Goal: Transaction & Acquisition: Purchase product/service

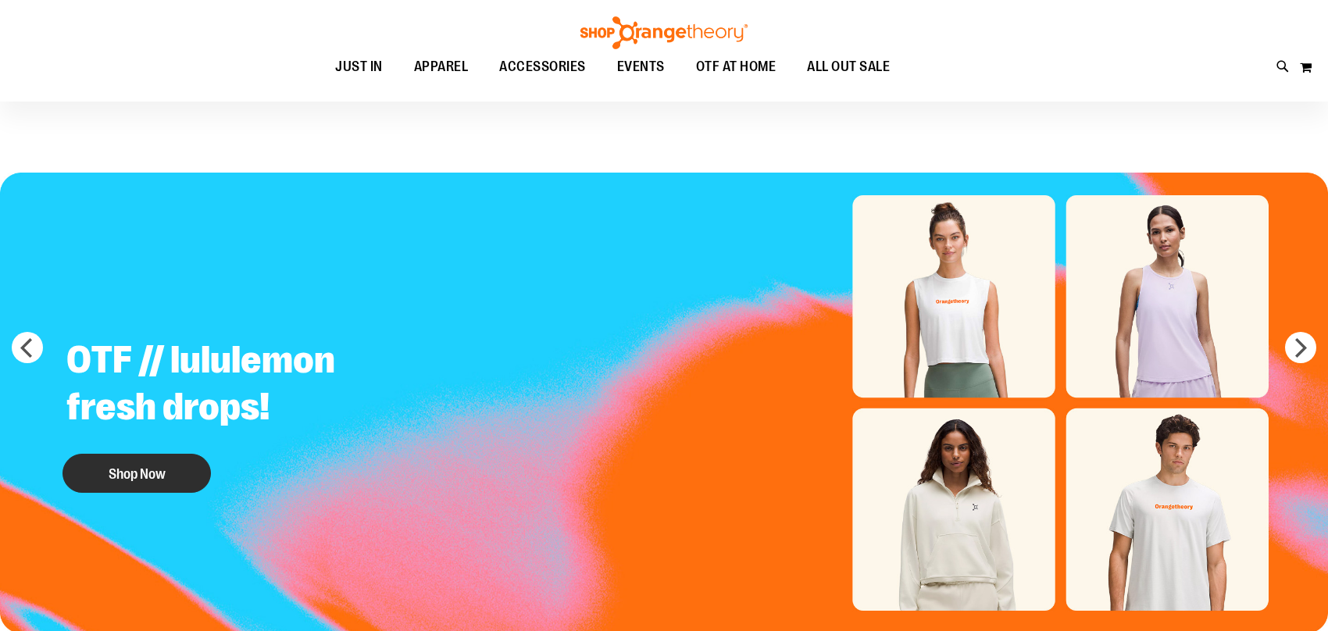
scroll to position [137, 0]
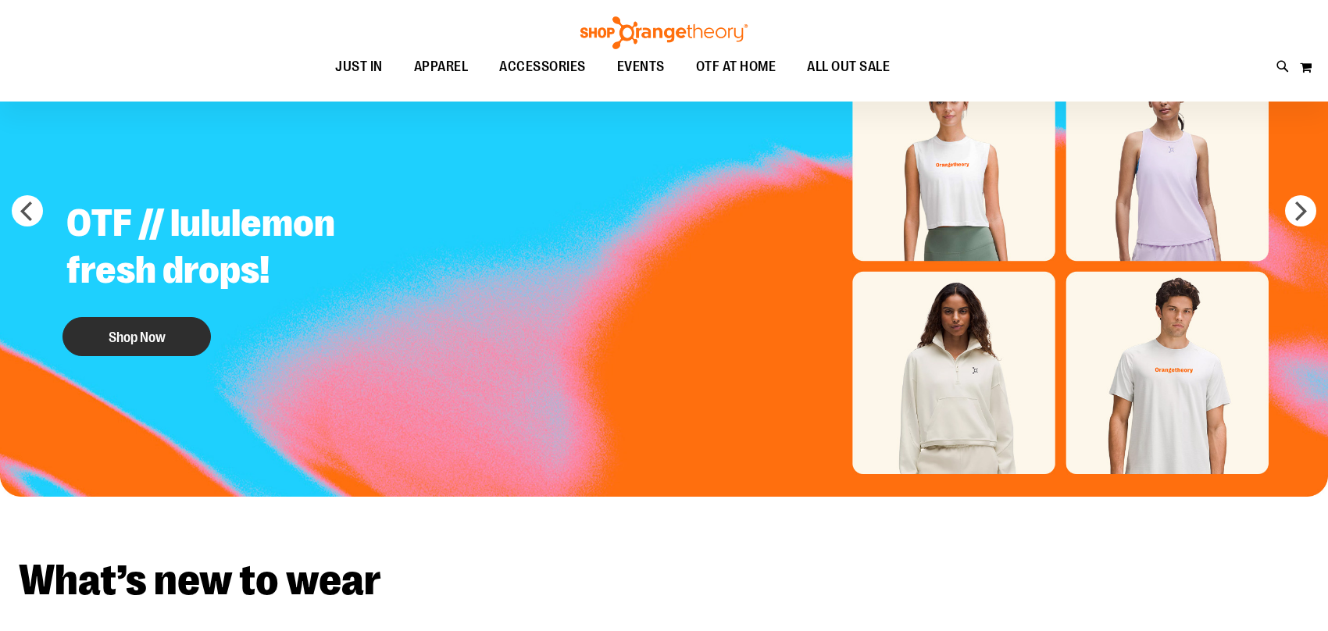
type input "**********"
click at [138, 341] on button "Shop Now" at bounding box center [136, 336] width 148 height 39
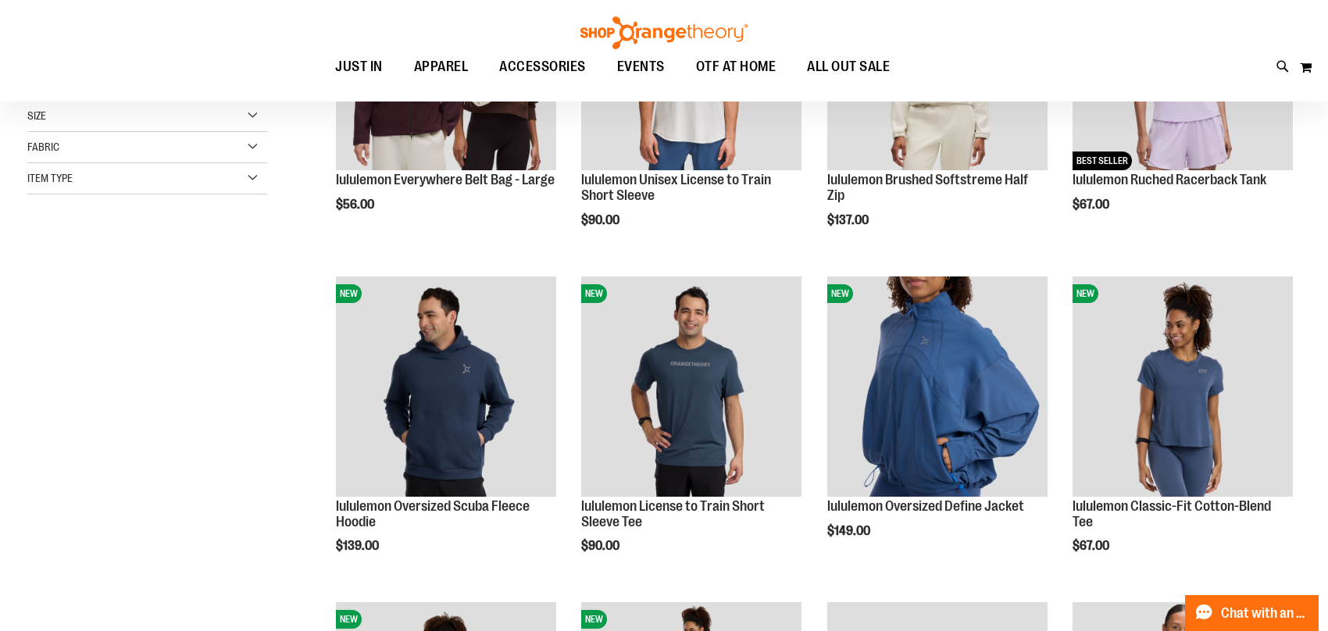
scroll to position [215, 0]
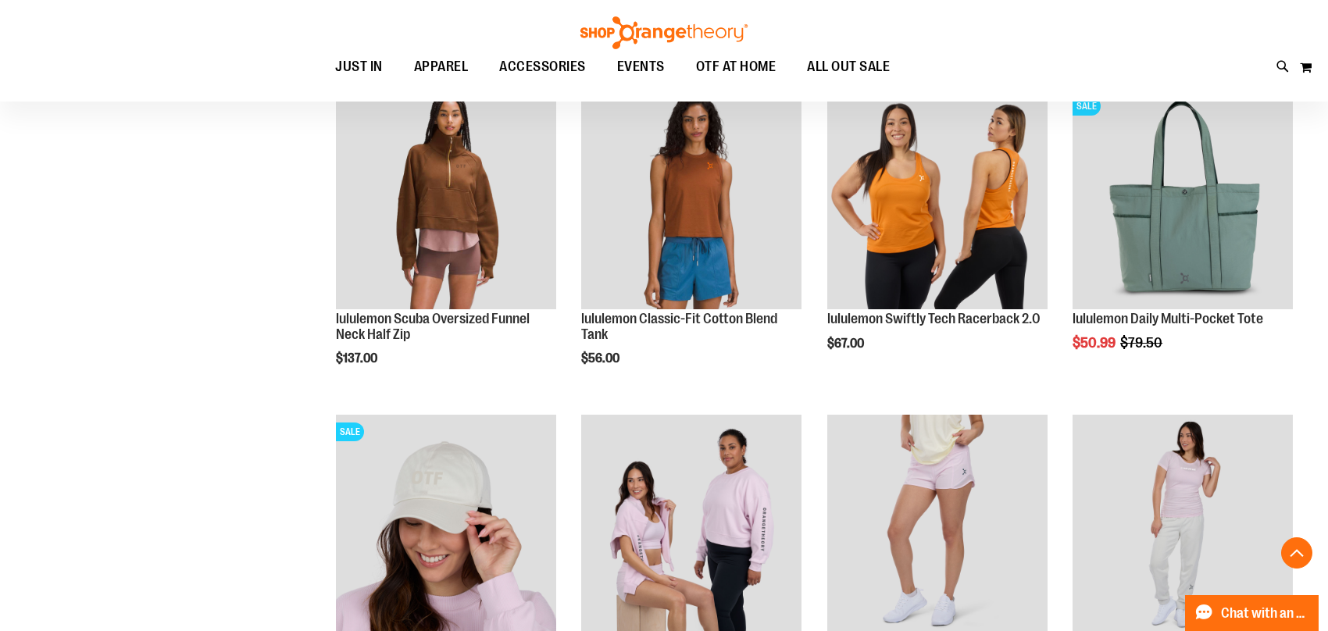
scroll to position [1171, 0]
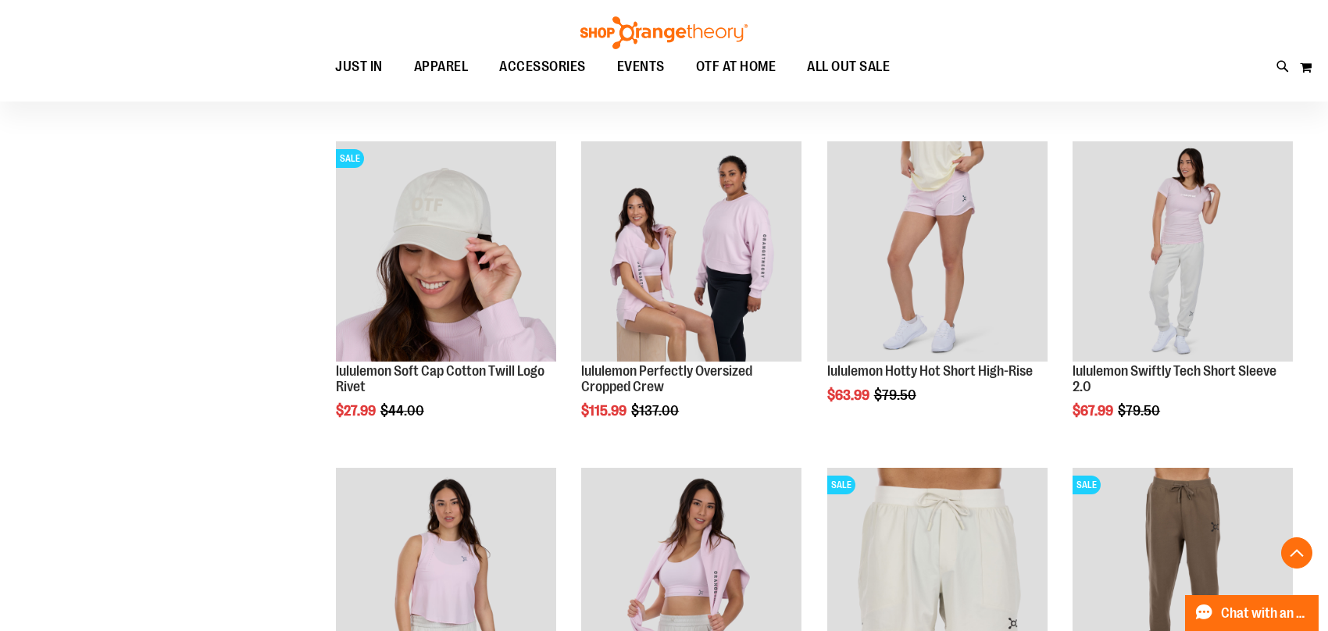
scroll to position [1523, 0]
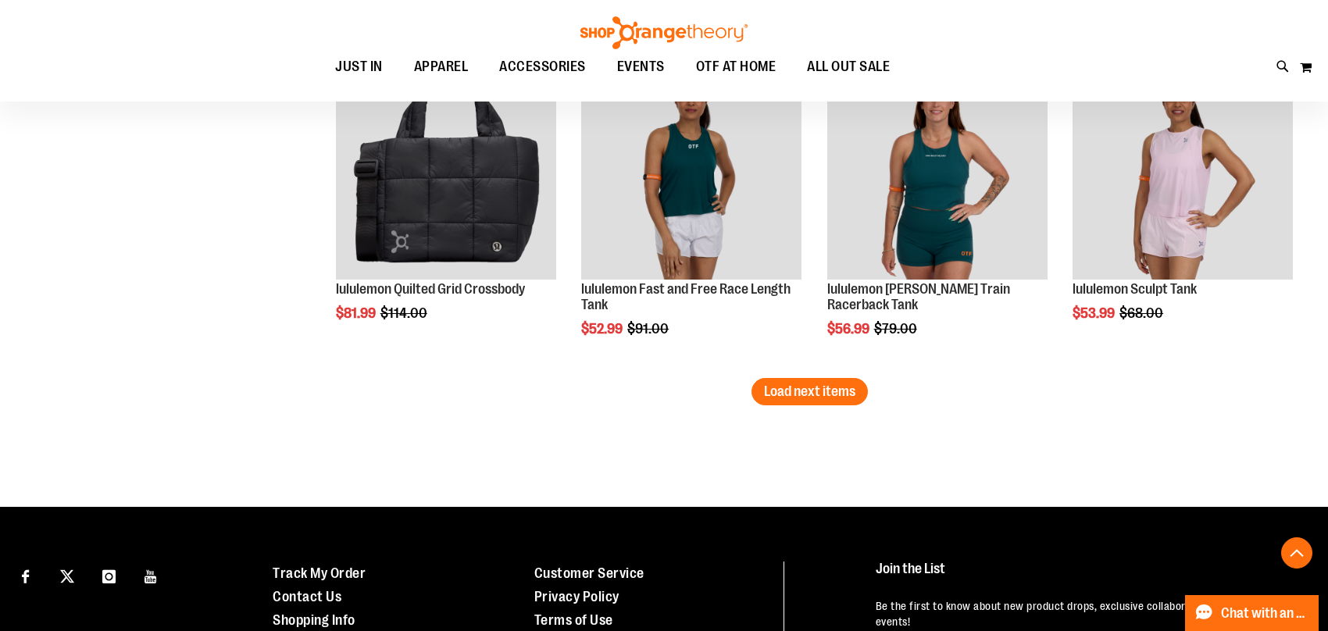
scroll to position [2792, 0]
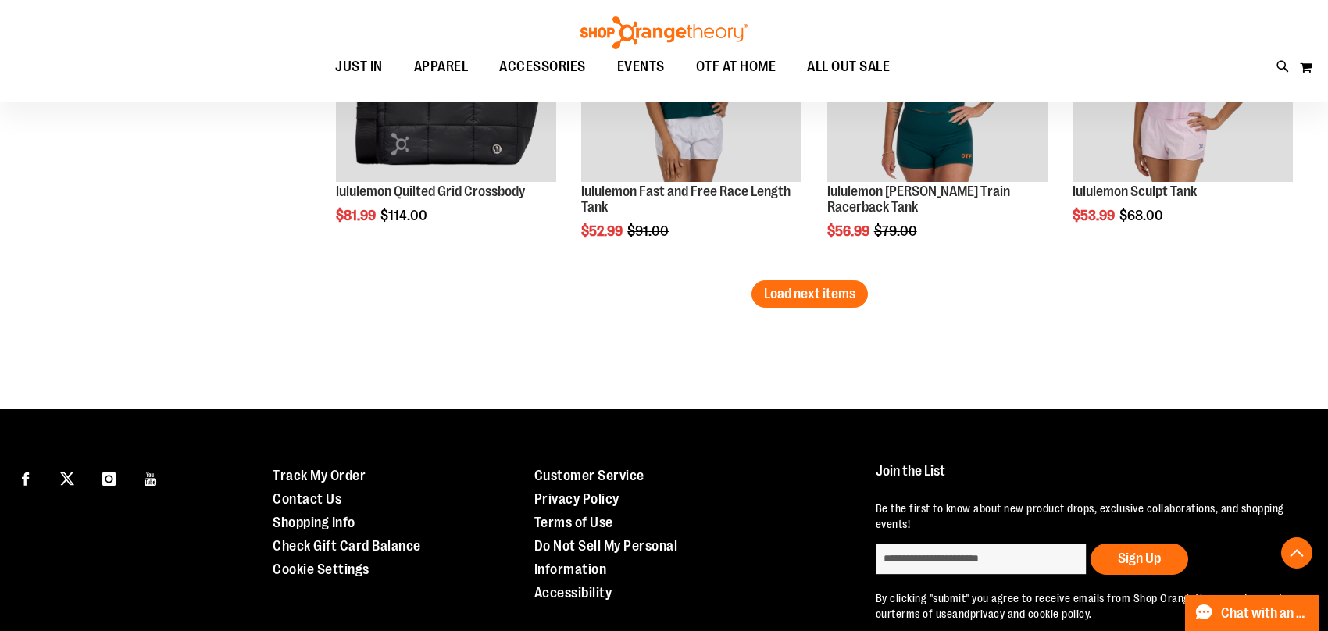
type input "**********"
click at [787, 301] on span "Load next items" at bounding box center [809, 294] width 91 height 16
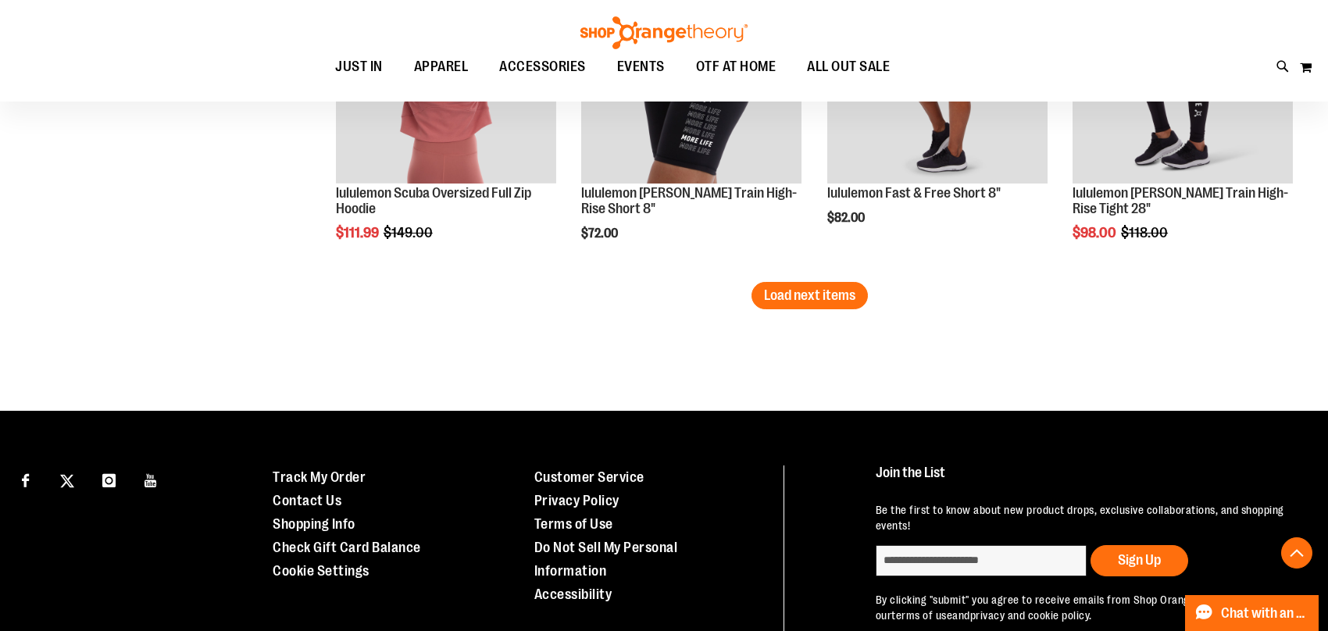
scroll to position [3788, 0]
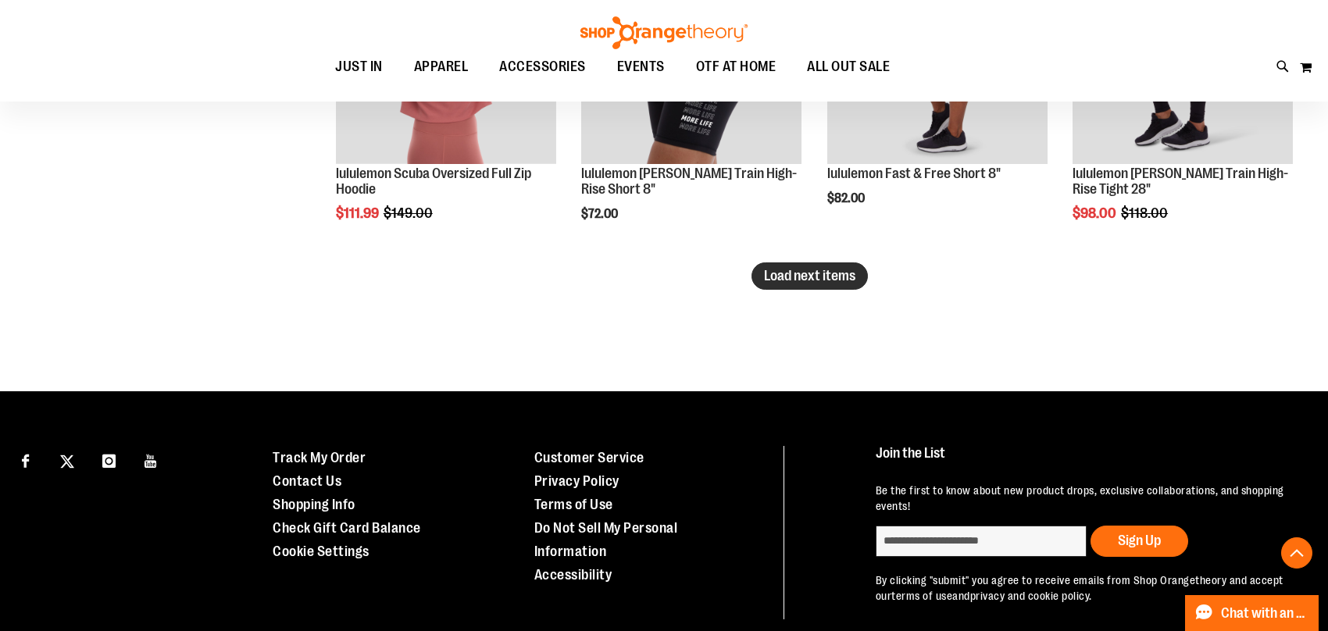
click at [838, 289] on button "Load next items" at bounding box center [809, 275] width 116 height 27
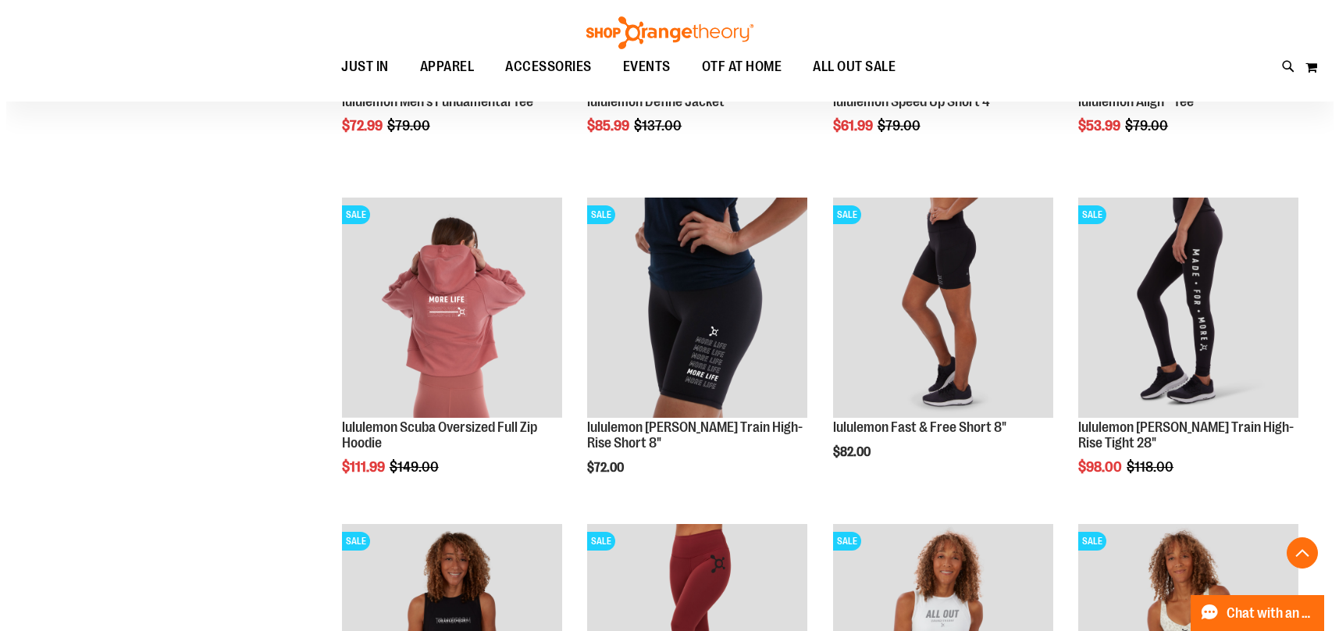
scroll to position [3553, 0]
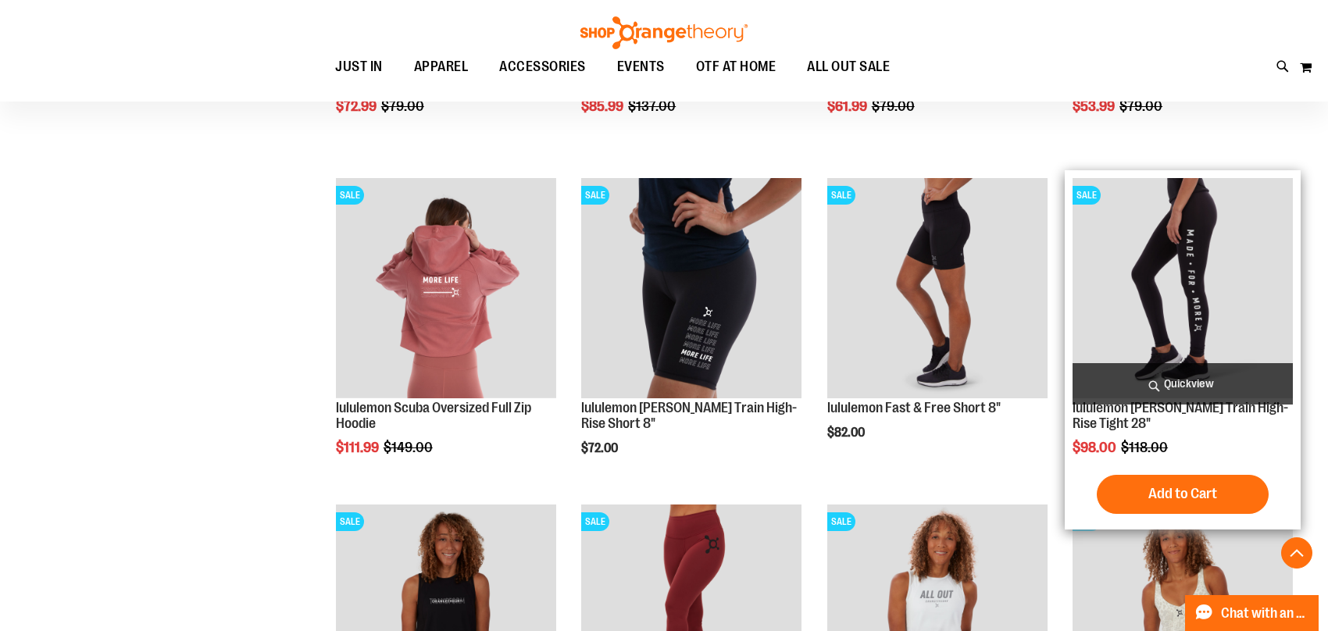
click at [1158, 375] on span "Quickview" at bounding box center [1182, 383] width 220 height 41
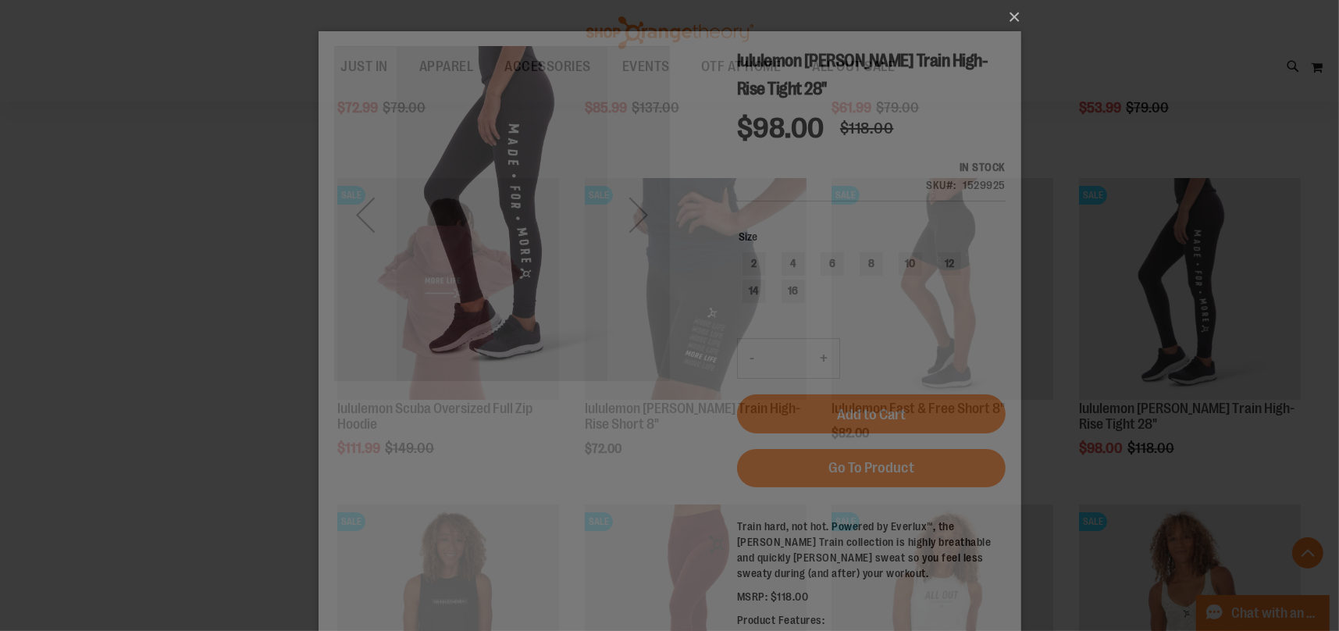
scroll to position [0, 0]
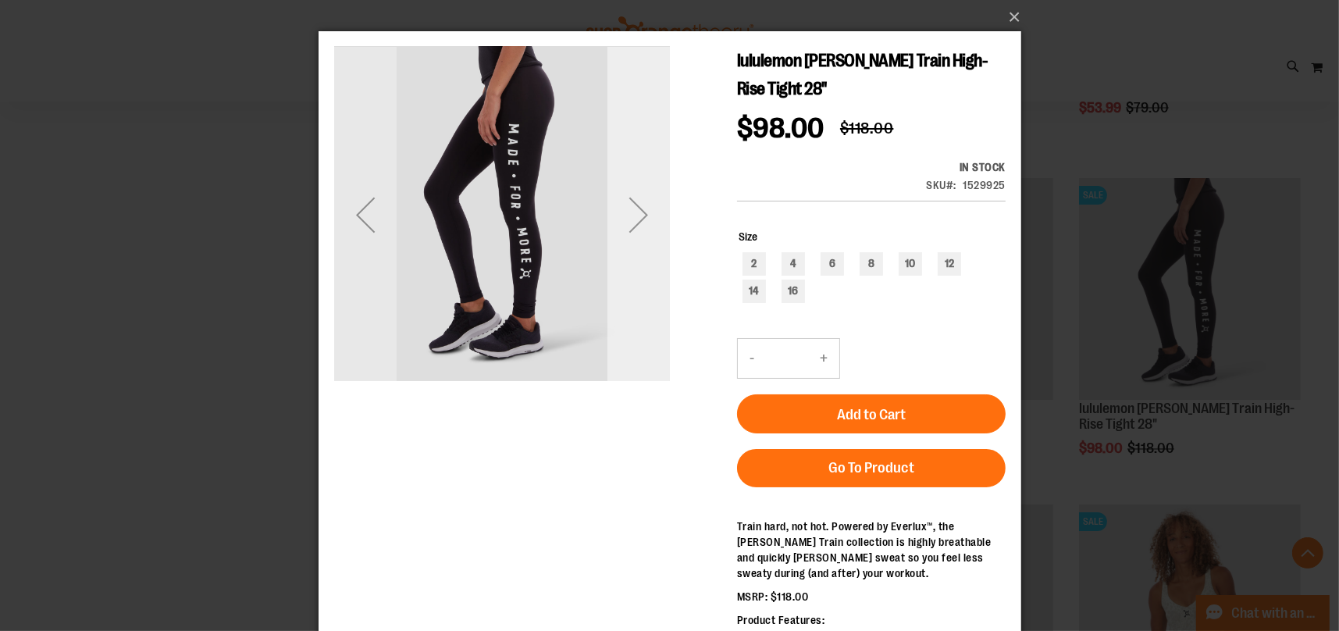
click at [626, 219] on div "Next" at bounding box center [638, 215] width 62 height 62
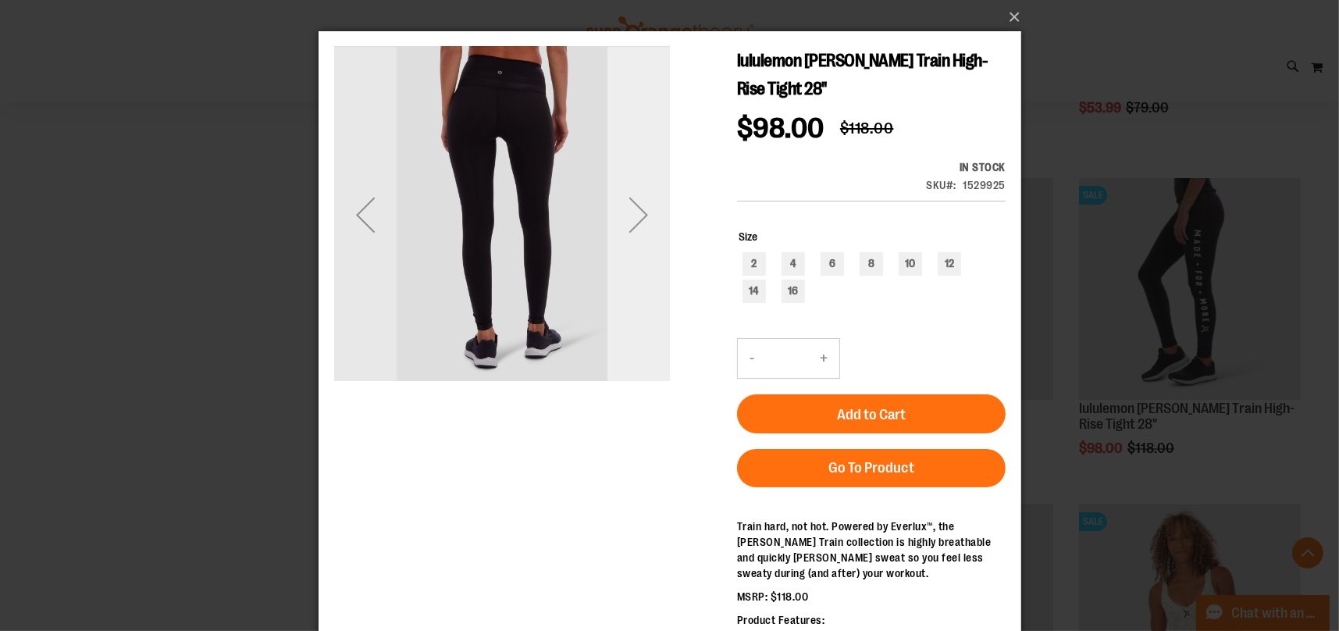
click at [626, 219] on div "Next" at bounding box center [638, 215] width 62 height 62
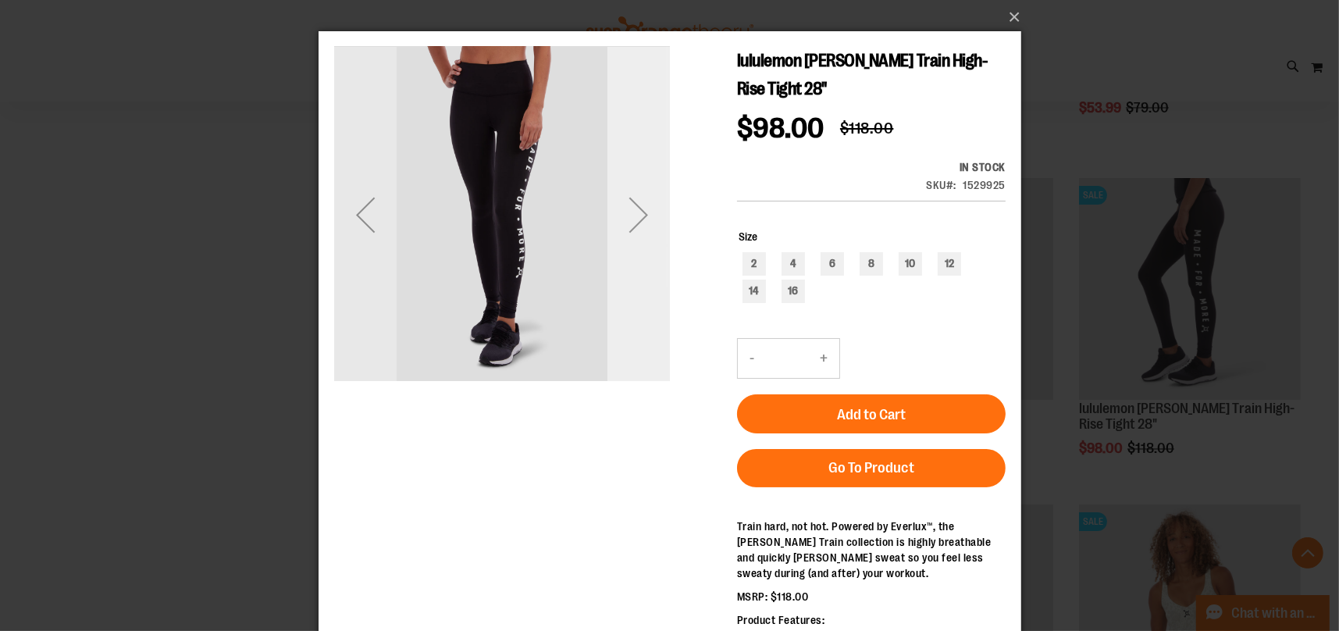
click at [626, 219] on div "Next" at bounding box center [638, 215] width 62 height 62
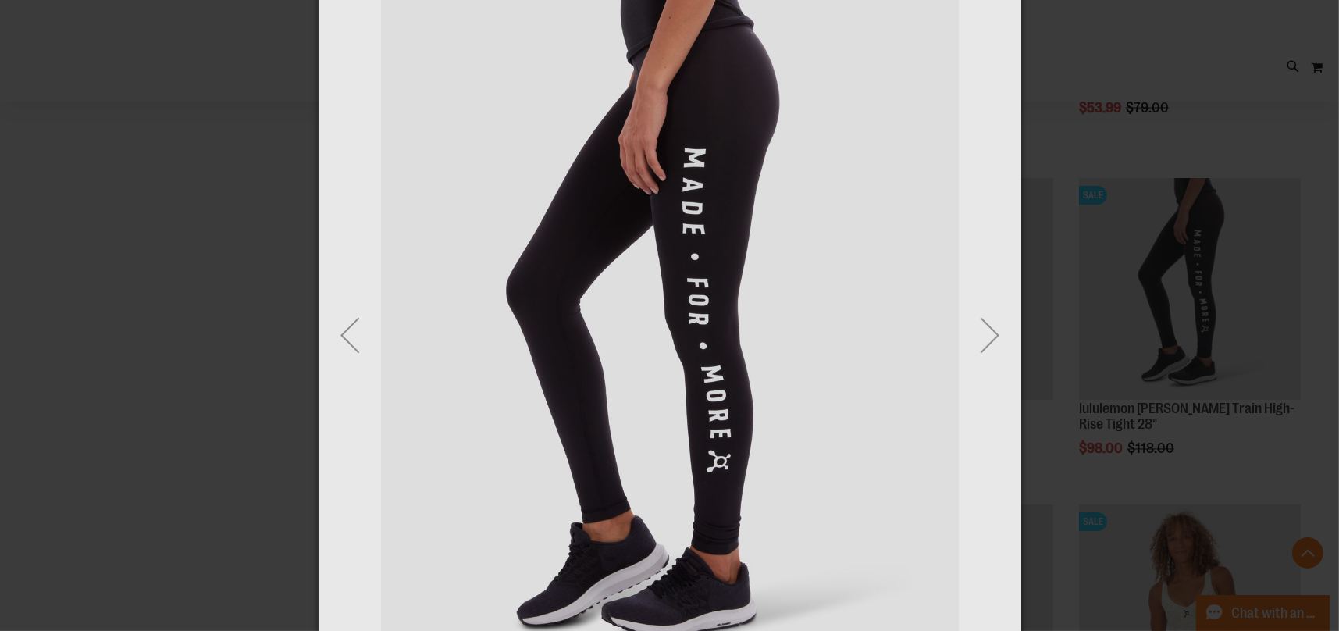
scroll to position [176, 0]
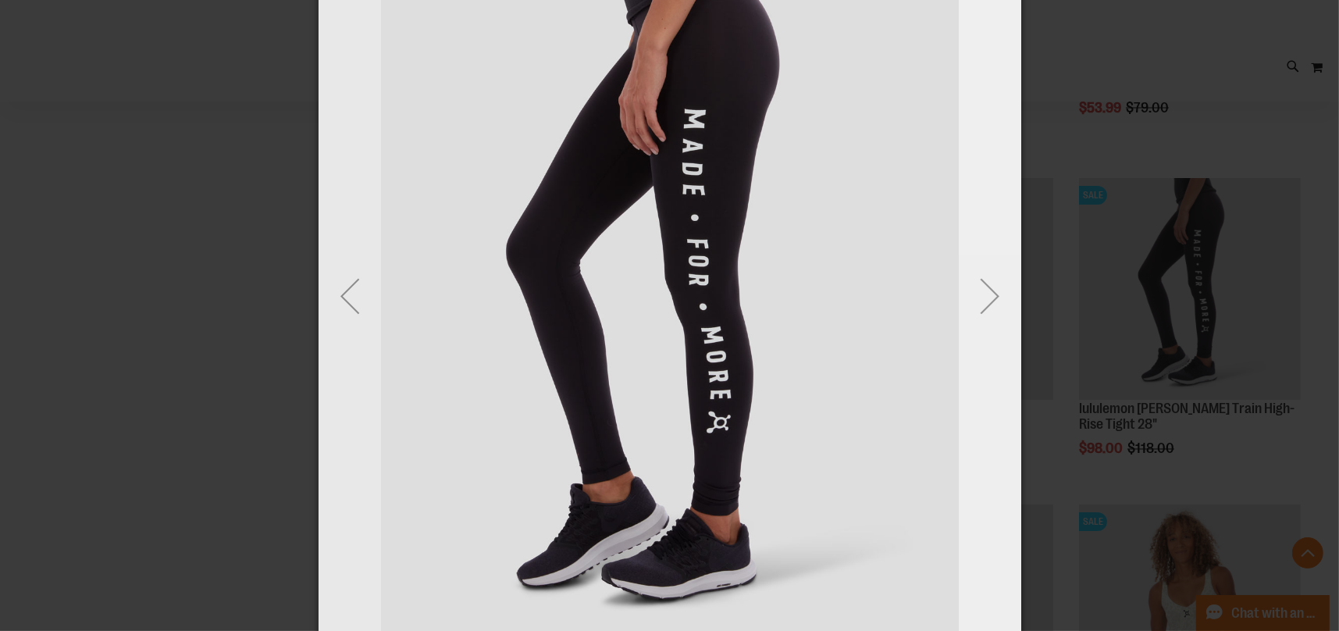
click at [991, 308] on div "Next" at bounding box center [989, 297] width 62 height 62
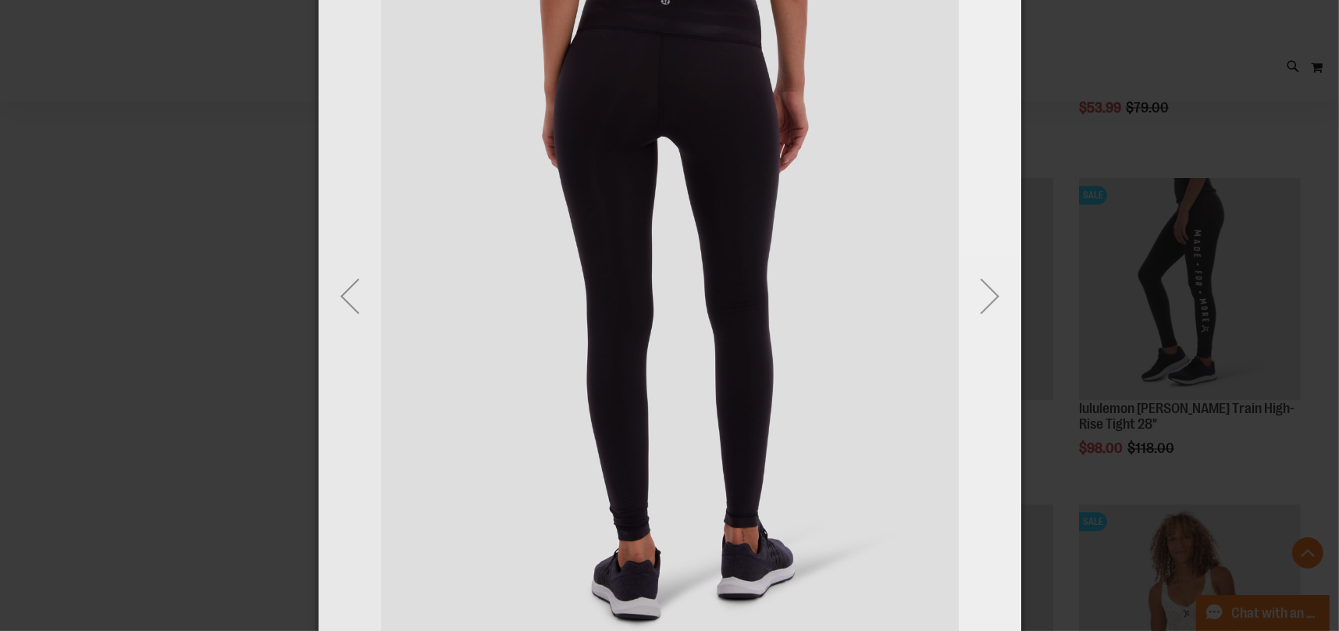
click at [991, 308] on div "Next" at bounding box center [989, 297] width 62 height 62
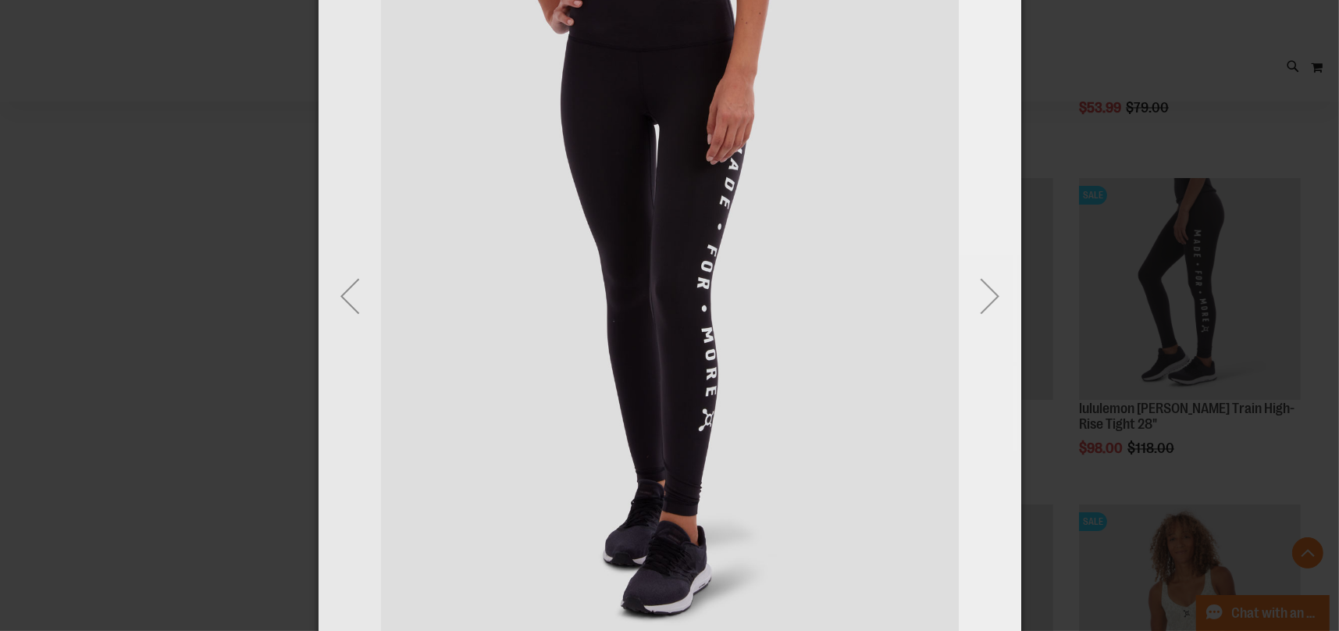
click at [991, 308] on div "Next" at bounding box center [989, 297] width 62 height 62
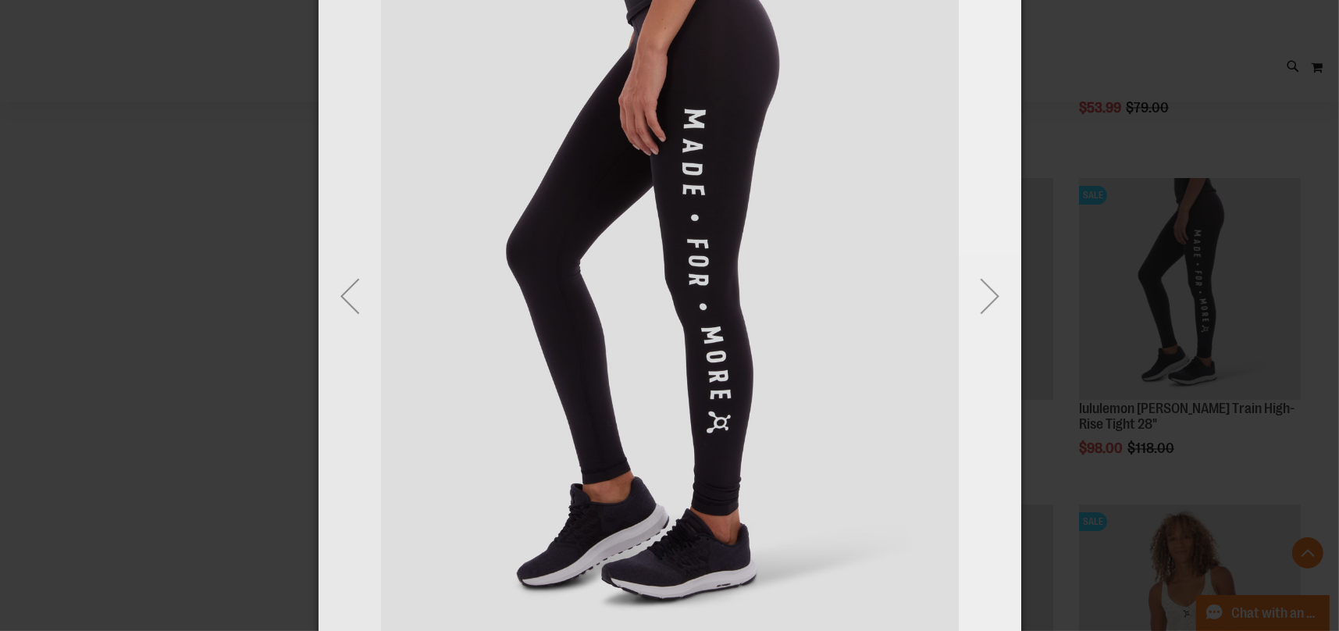
click at [991, 308] on div "Next" at bounding box center [989, 297] width 62 height 62
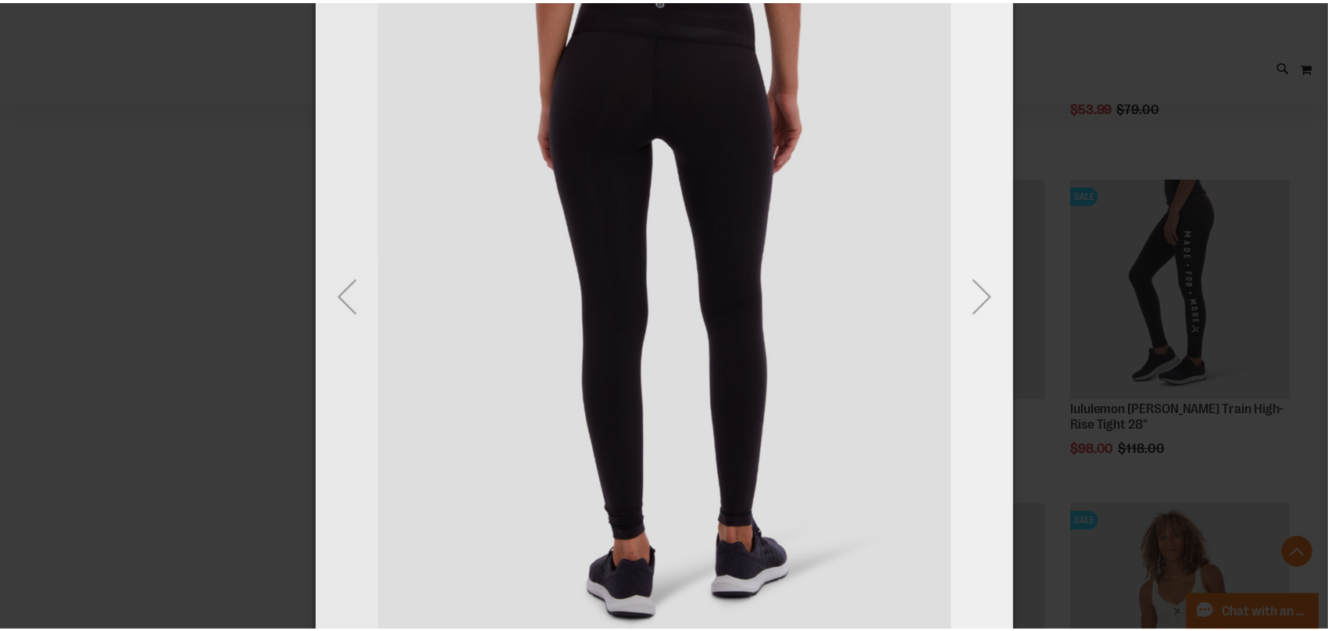
scroll to position [0, 0]
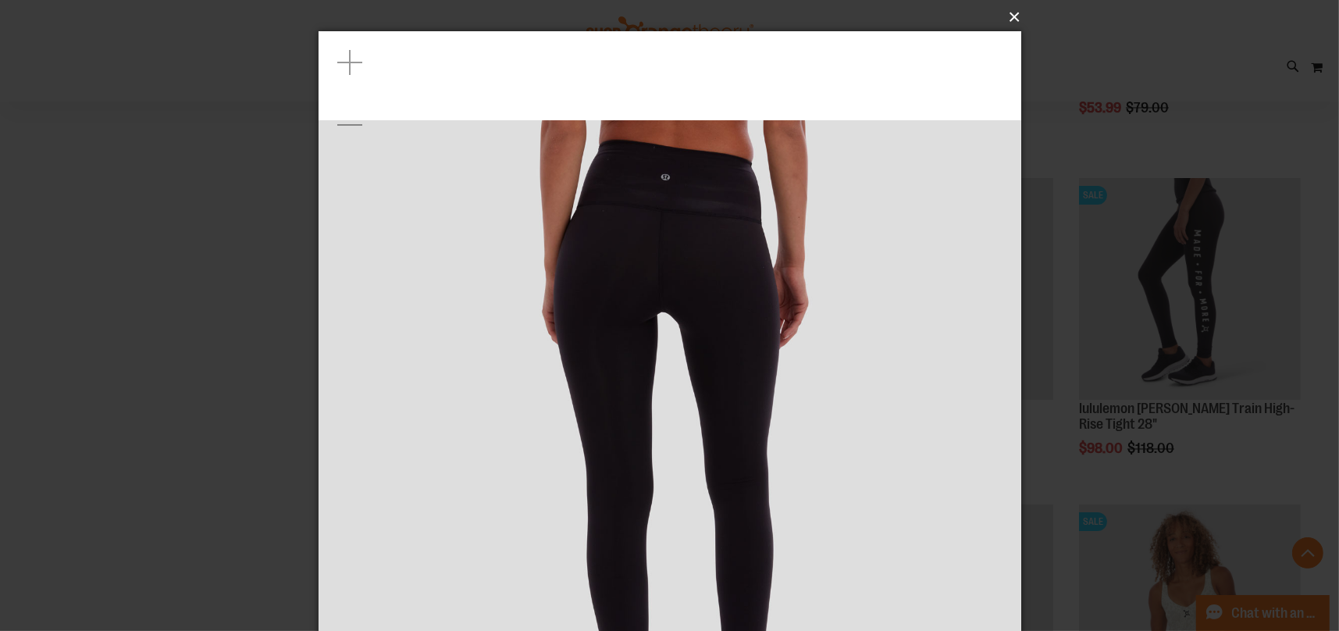
click at [1011, 16] on button "×" at bounding box center [674, 17] width 703 height 34
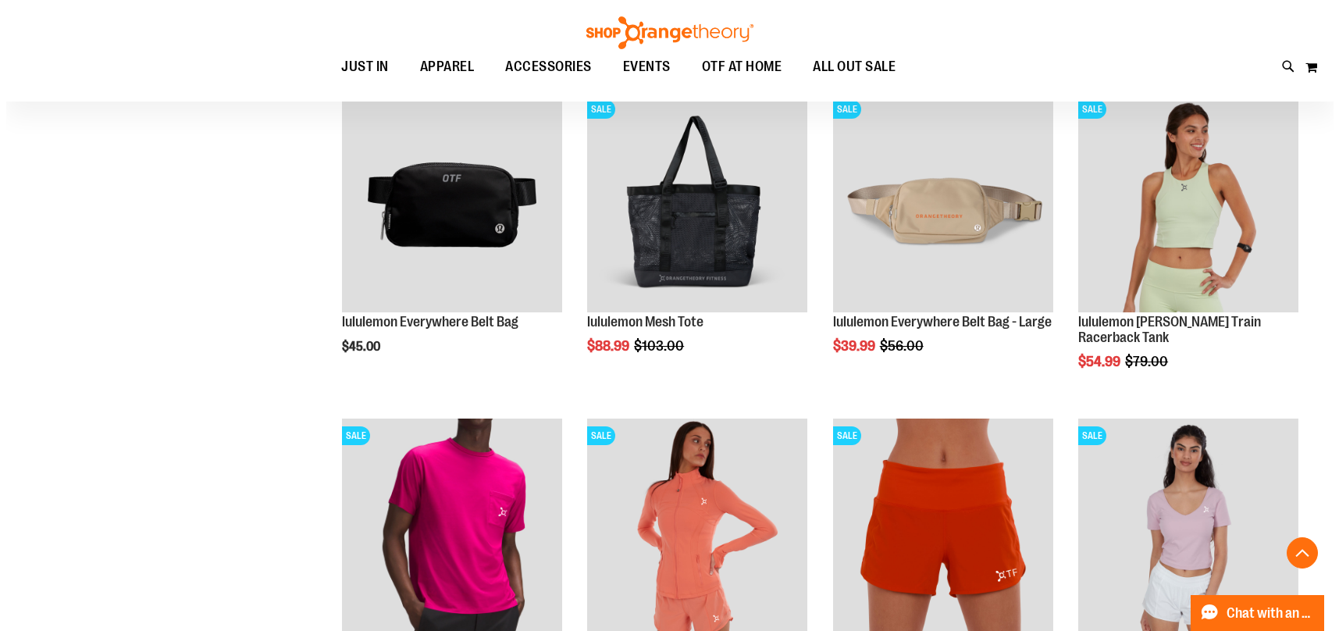
scroll to position [2968, 0]
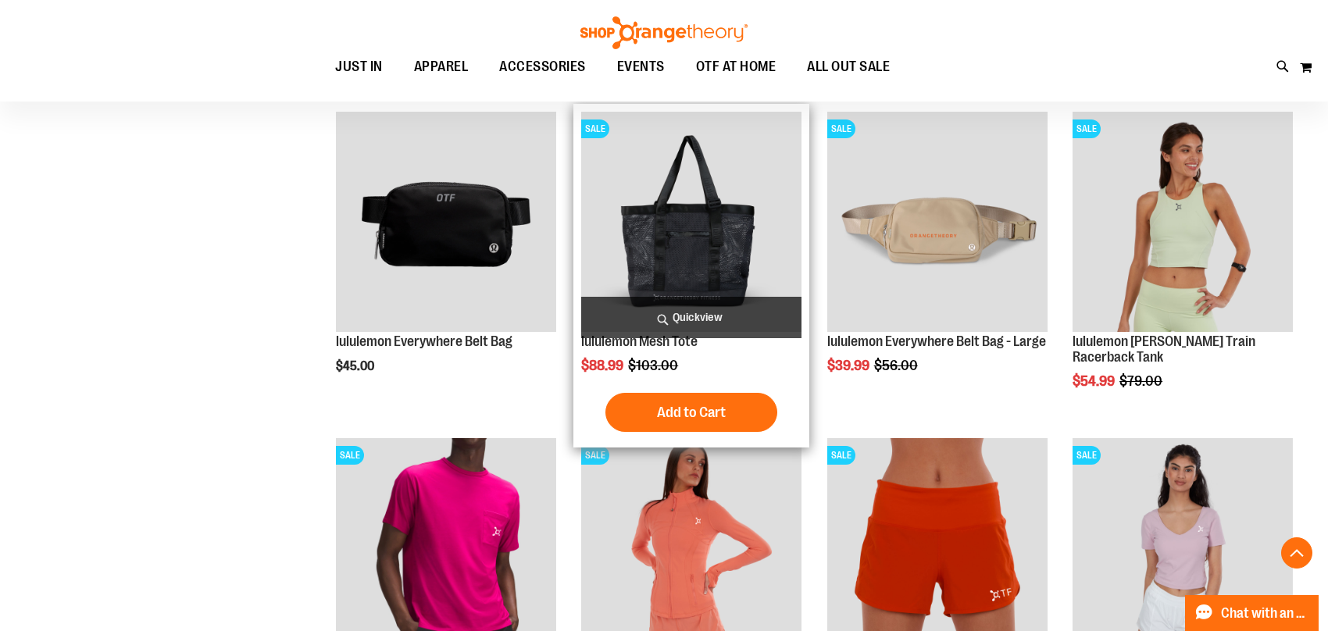
click at [706, 320] on span "Quickview" at bounding box center [691, 317] width 220 height 41
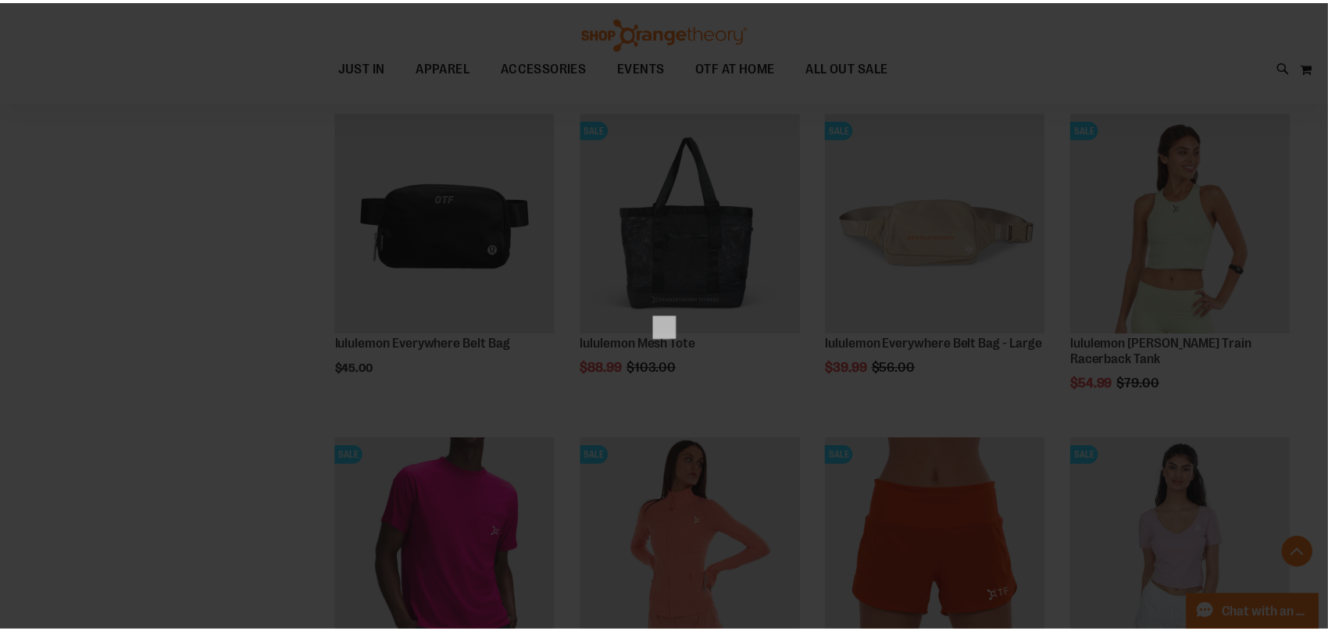
scroll to position [0, 0]
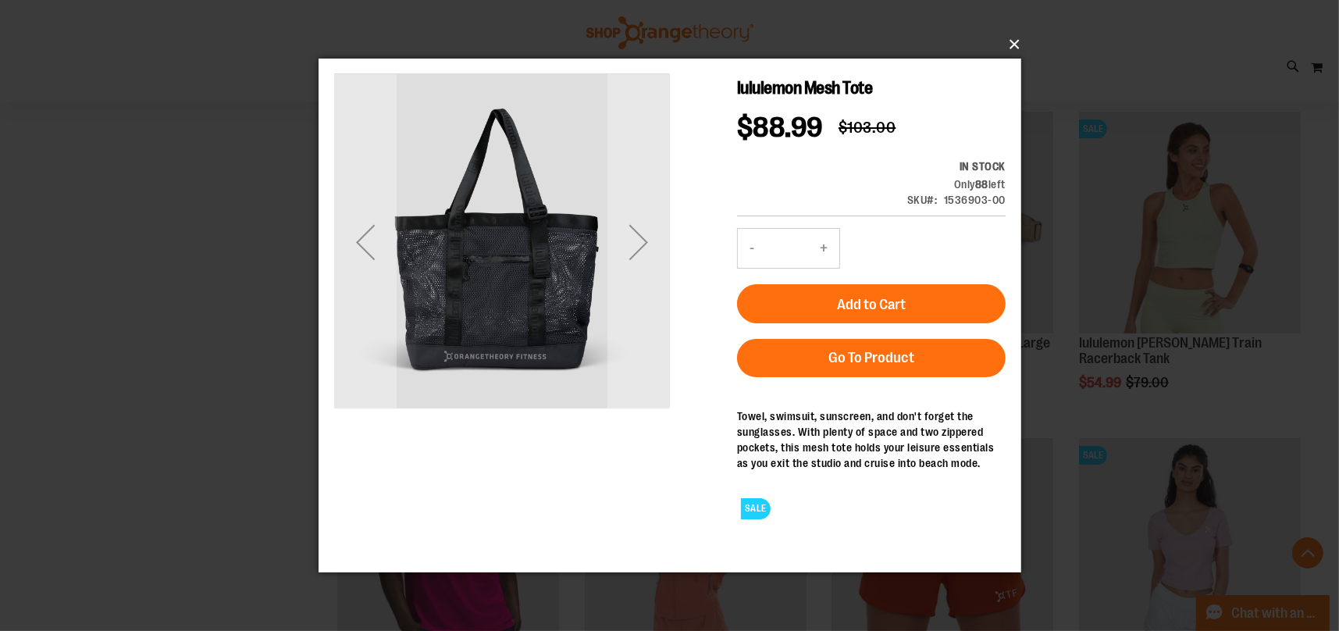
click at [1008, 40] on button "×" at bounding box center [674, 44] width 703 height 34
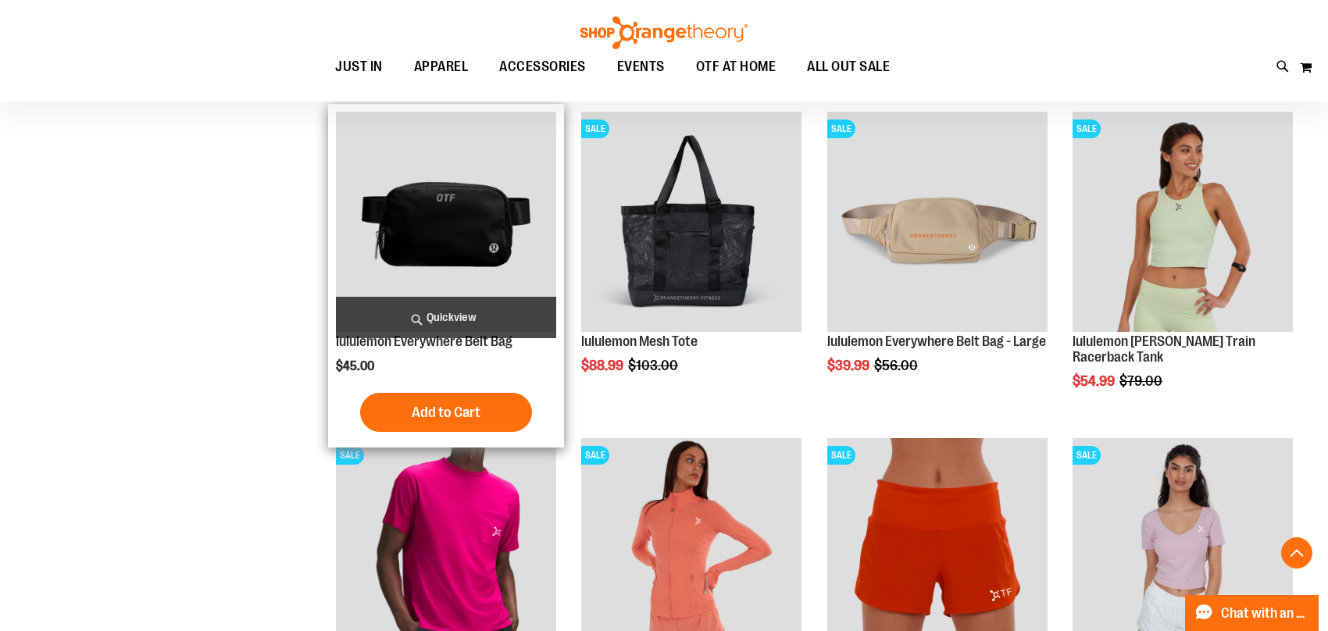
scroll to position [2987, 0]
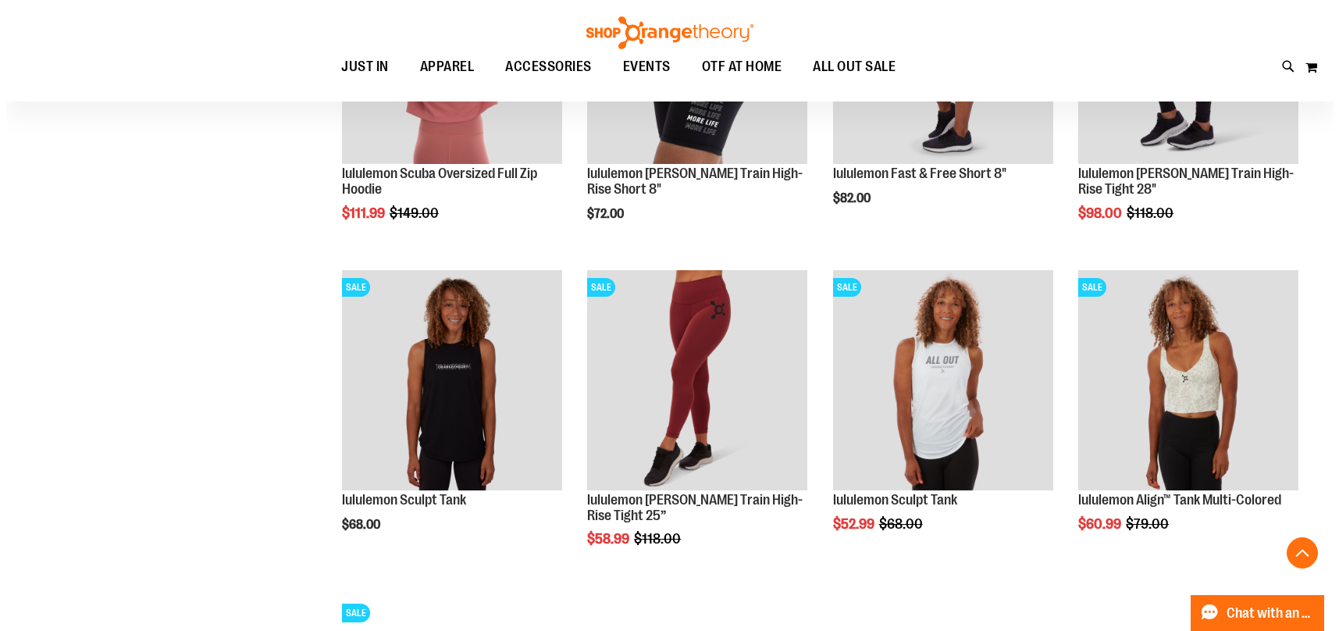
scroll to position [3768, 0]
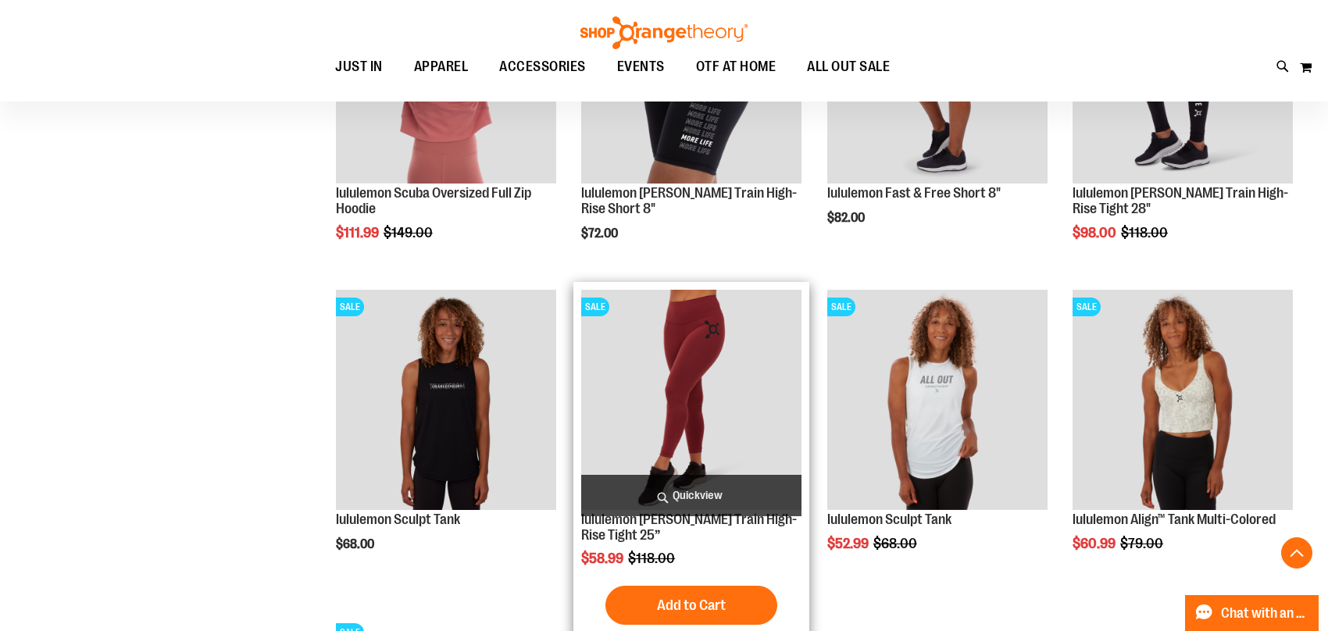
click at [733, 491] on span "Quickview" at bounding box center [691, 495] width 220 height 41
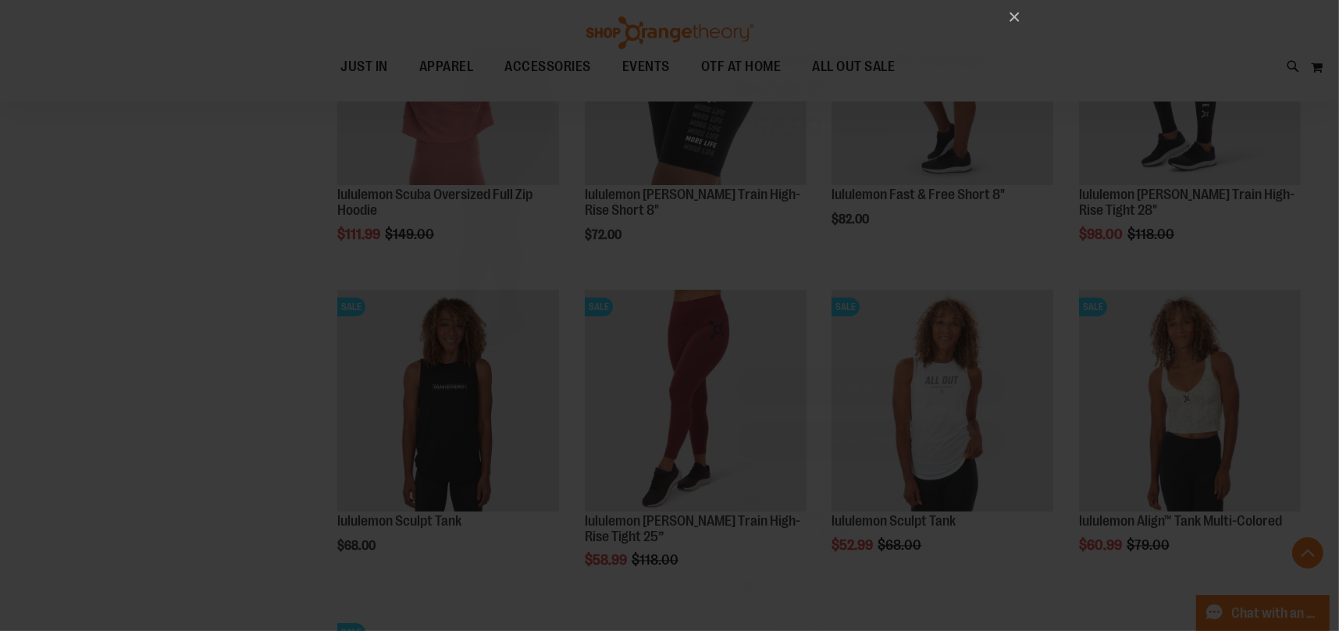
scroll to position [0, 0]
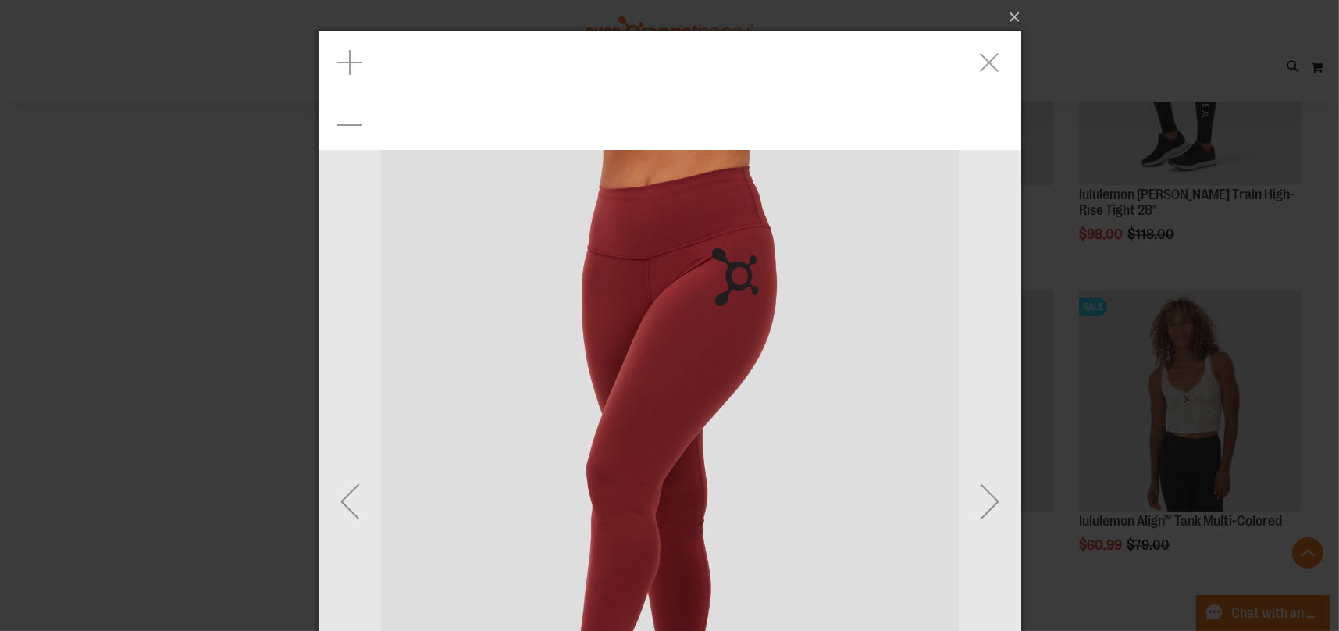
click at [987, 503] on div "Next" at bounding box center [989, 501] width 62 height 62
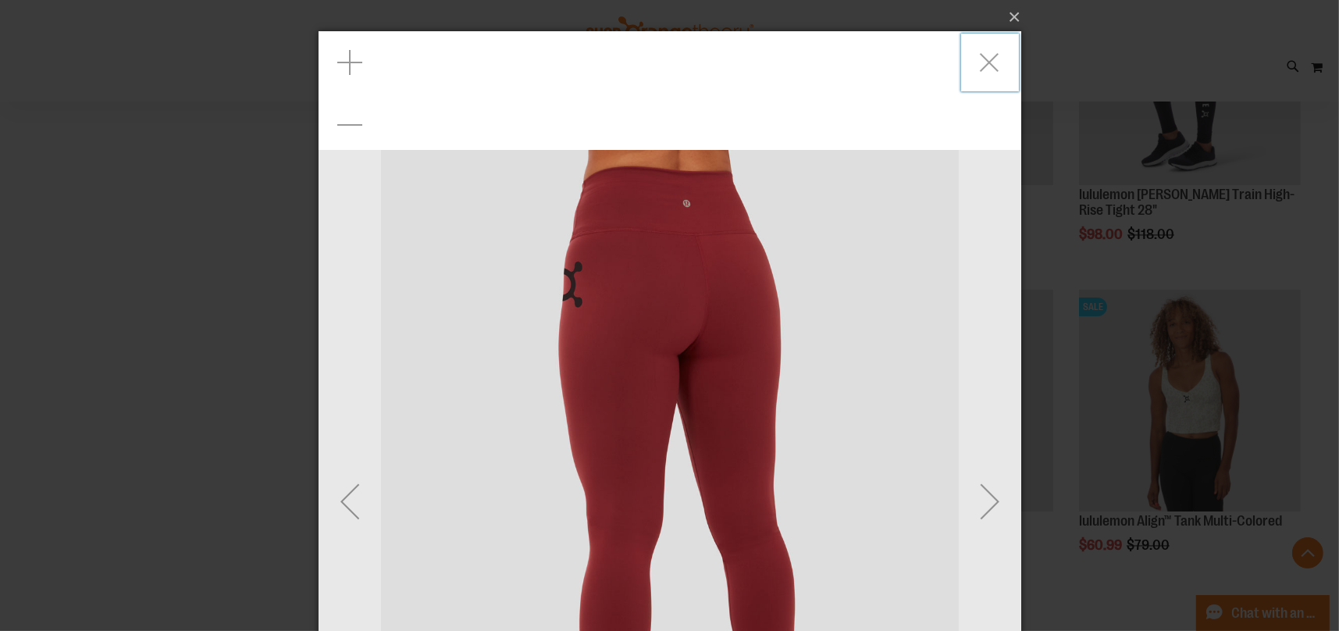
click at [987, 503] on div "Next" at bounding box center [989, 501] width 62 height 62
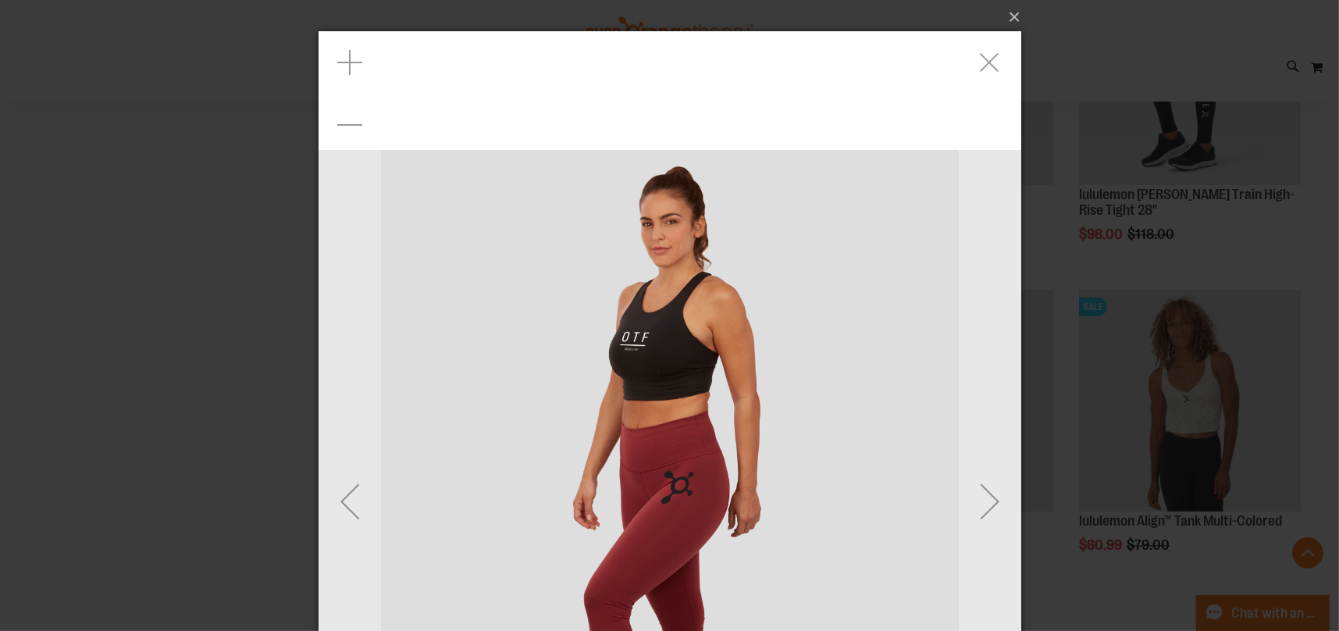
click at [987, 503] on div "Next" at bounding box center [989, 501] width 62 height 62
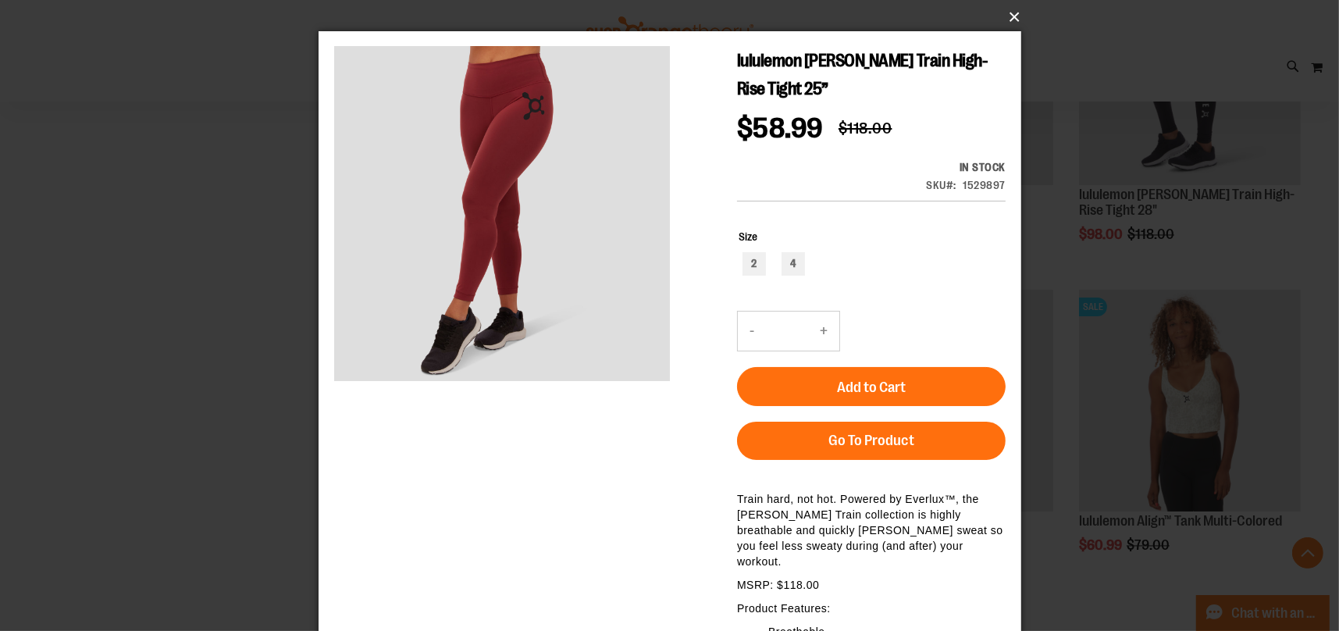
click at [1007, 16] on button "×" at bounding box center [674, 17] width 703 height 34
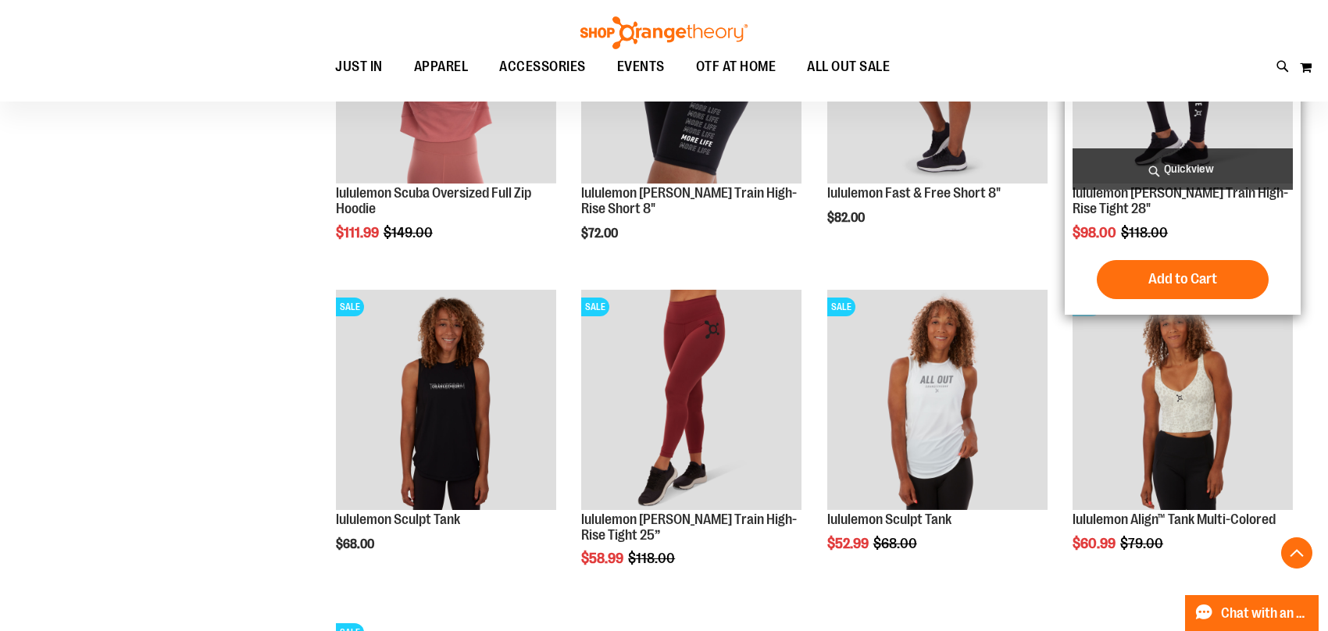
click at [1204, 158] on span "Quickview" at bounding box center [1182, 168] width 220 height 41
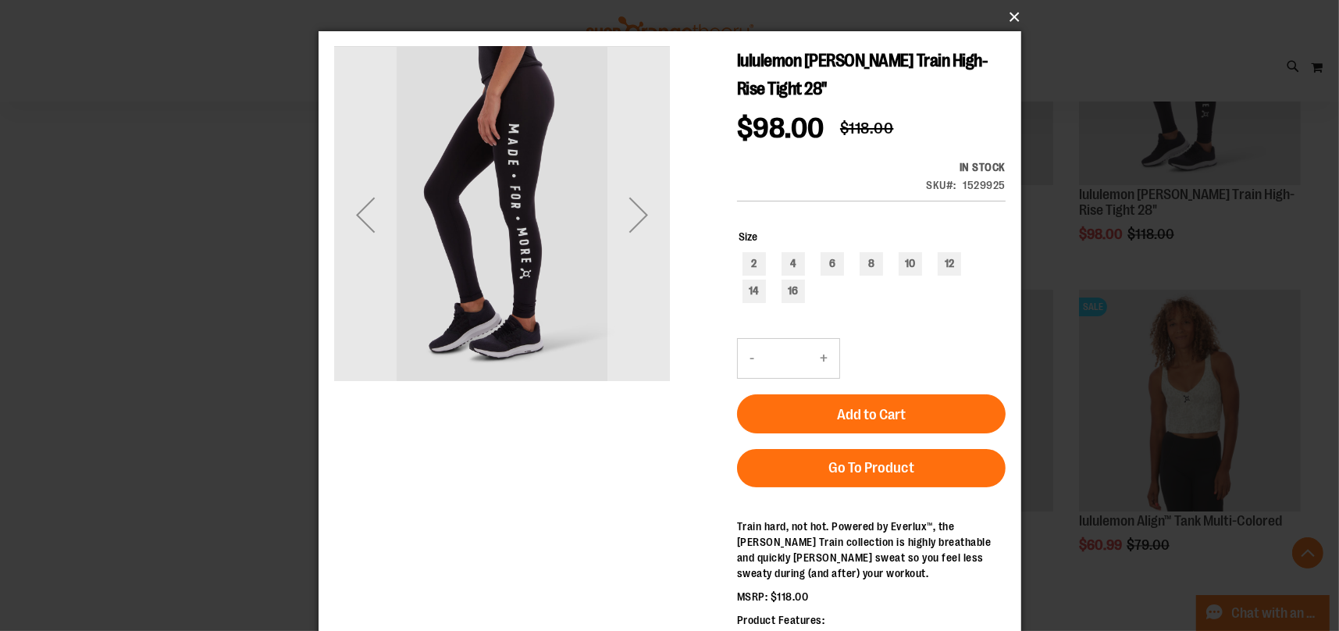
click at [1010, 20] on button "×" at bounding box center [674, 17] width 703 height 34
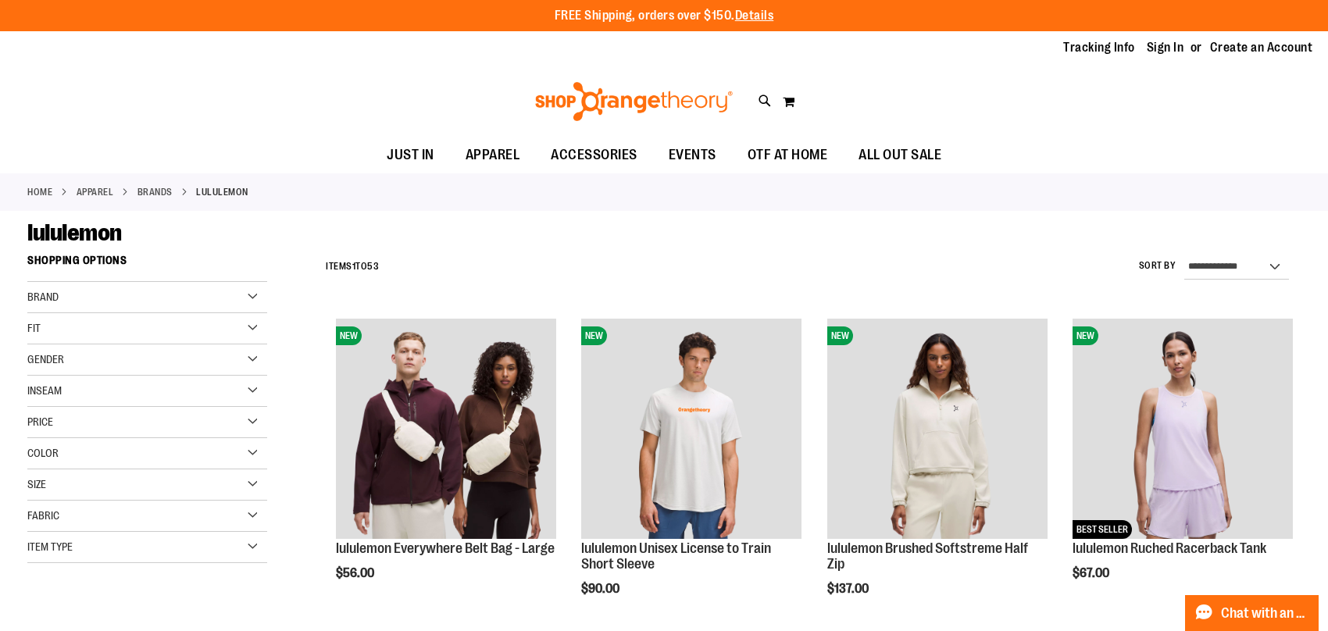
click at [677, 94] on img at bounding box center [634, 101] width 202 height 39
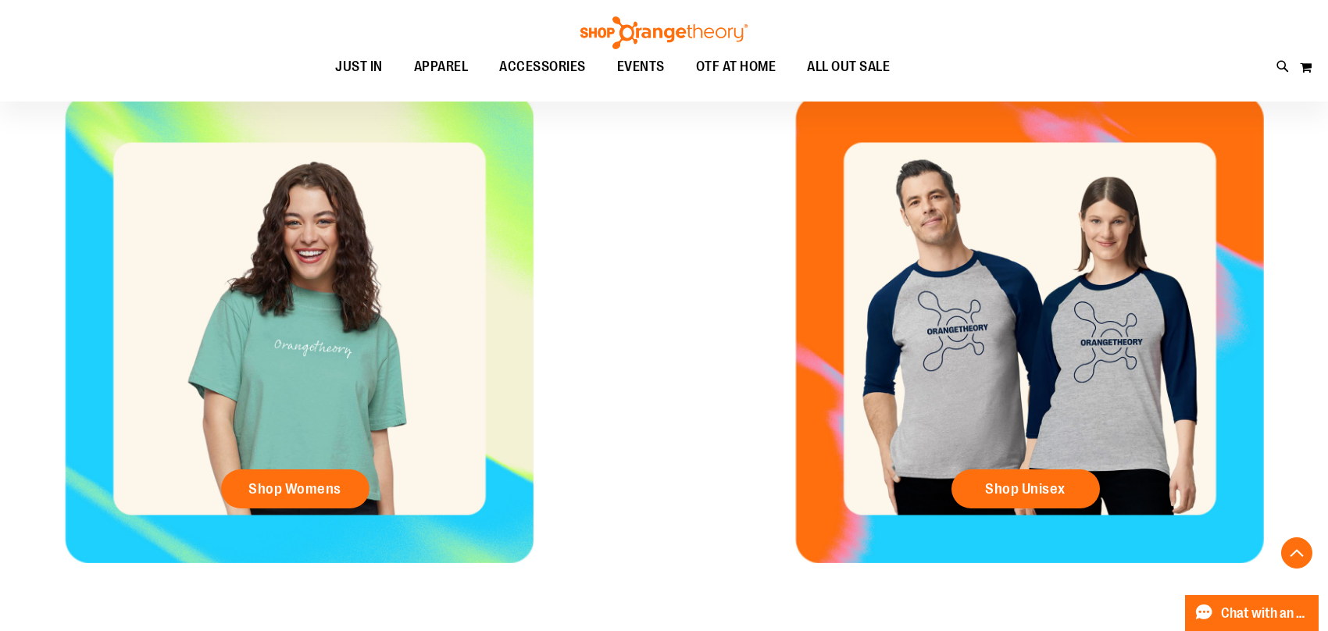
scroll to position [742, 0]
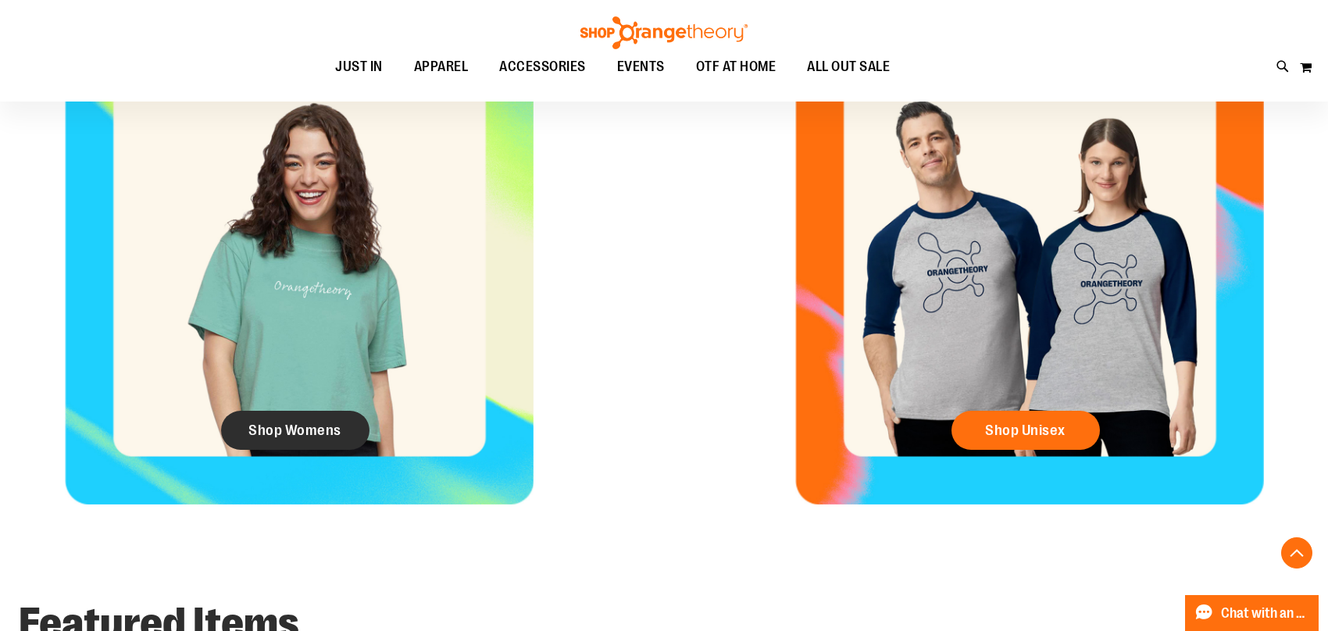
type input "**********"
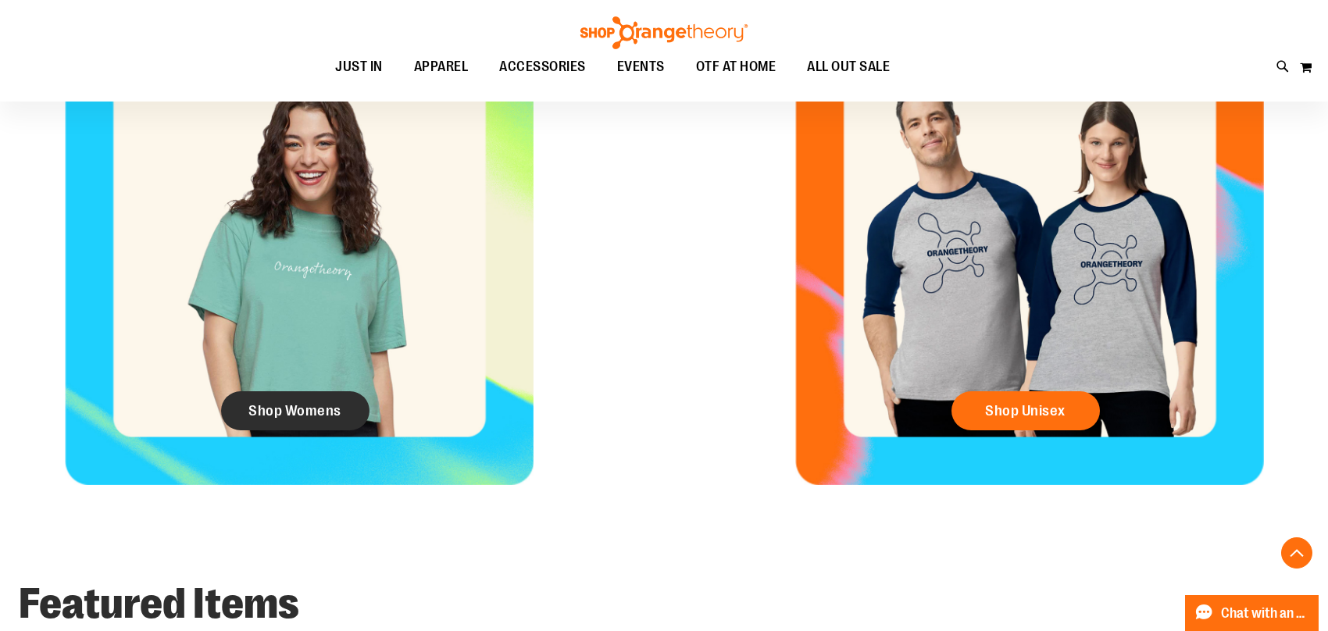
click at [250, 421] on link "Shop Womens" at bounding box center [295, 410] width 148 height 39
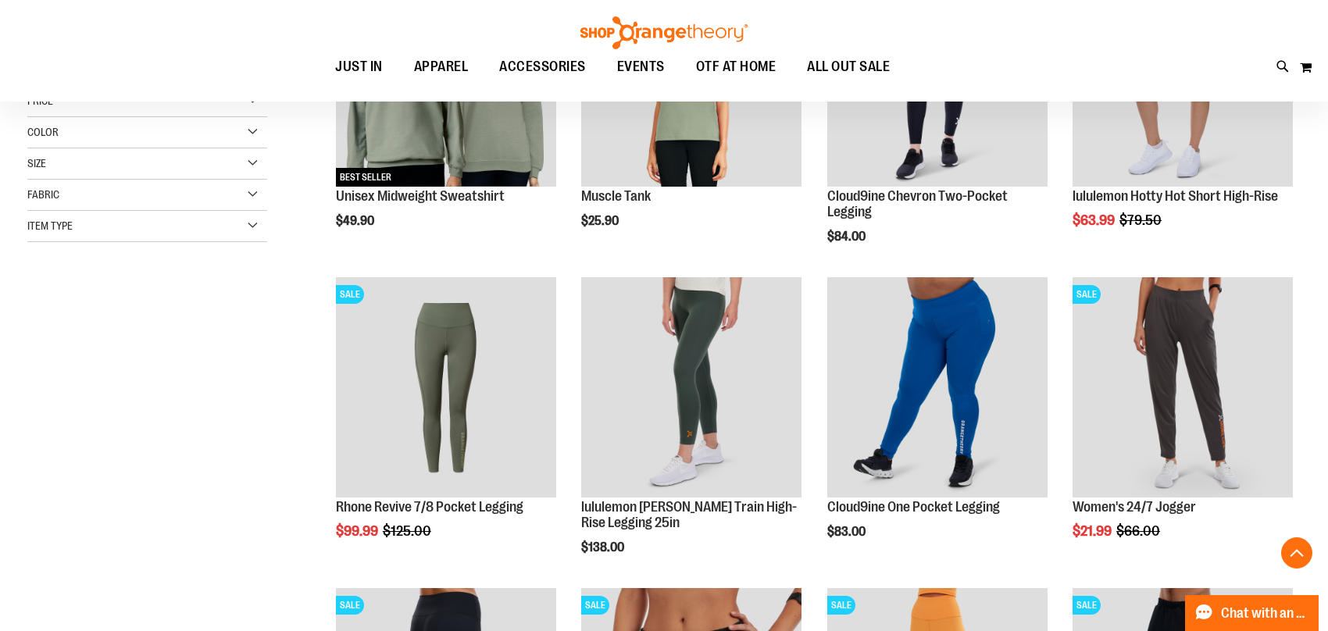
scroll to position [390, 0]
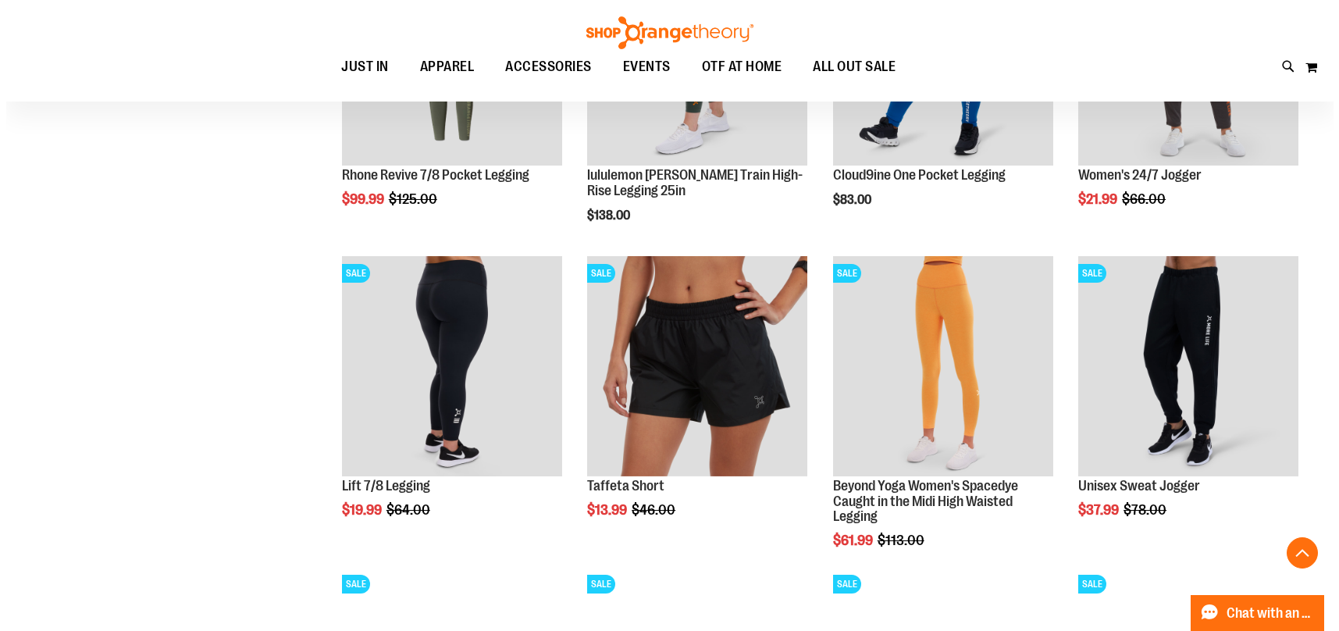
scroll to position [664, 0]
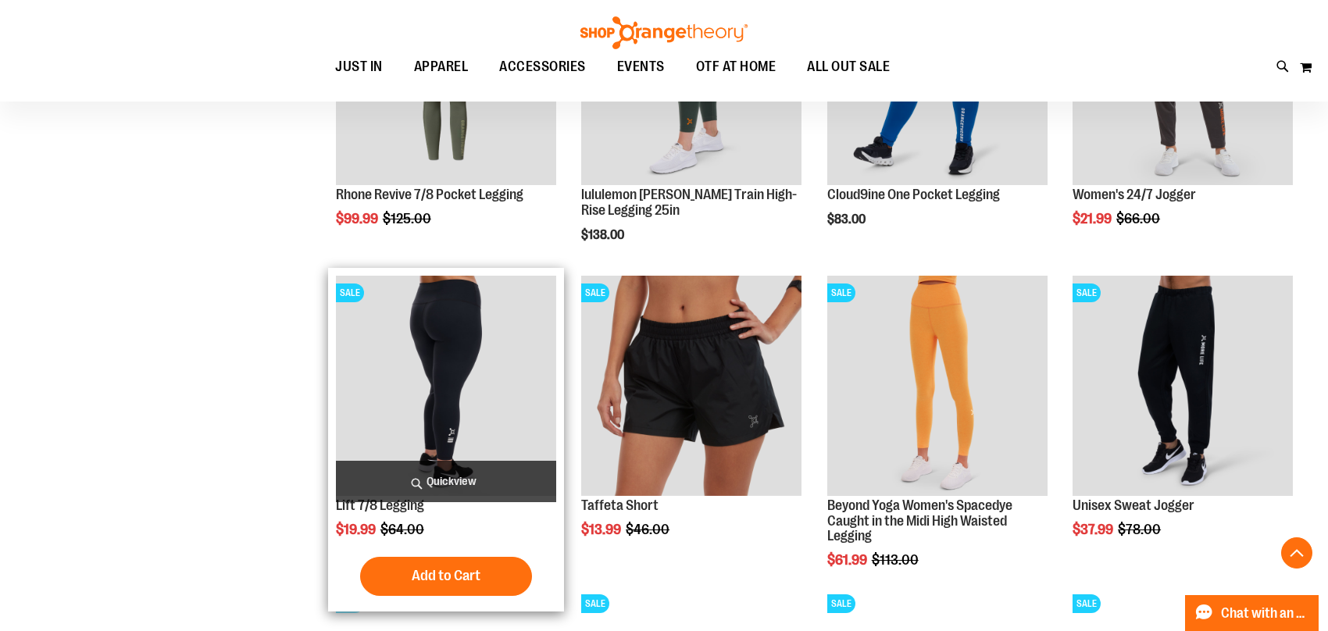
type input "**********"
click at [450, 475] on span "Quickview" at bounding box center [446, 481] width 220 height 41
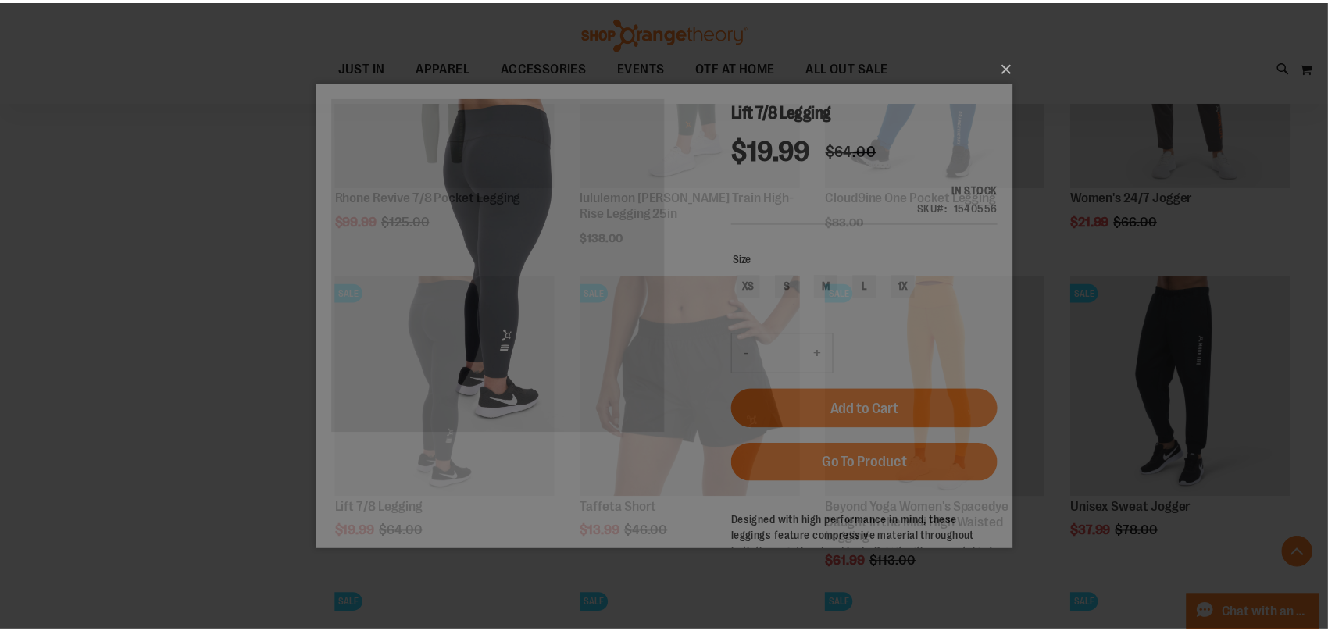
scroll to position [0, 0]
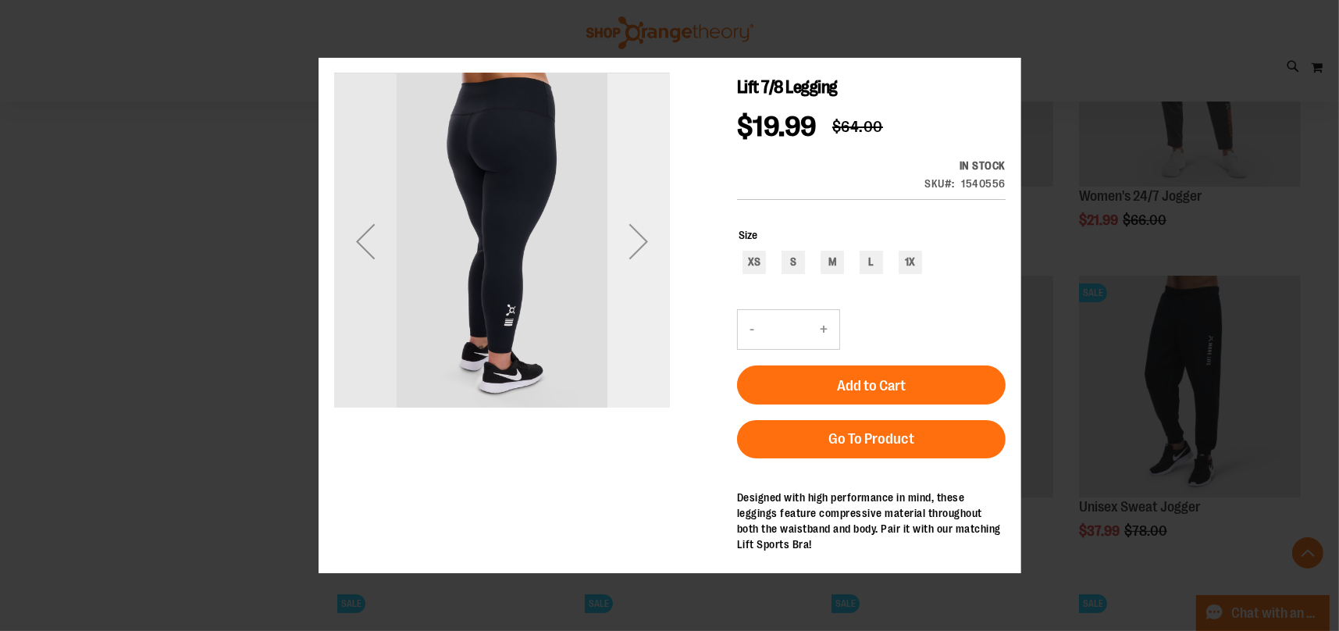
click at [658, 275] on div "Next" at bounding box center [638, 241] width 62 height 336
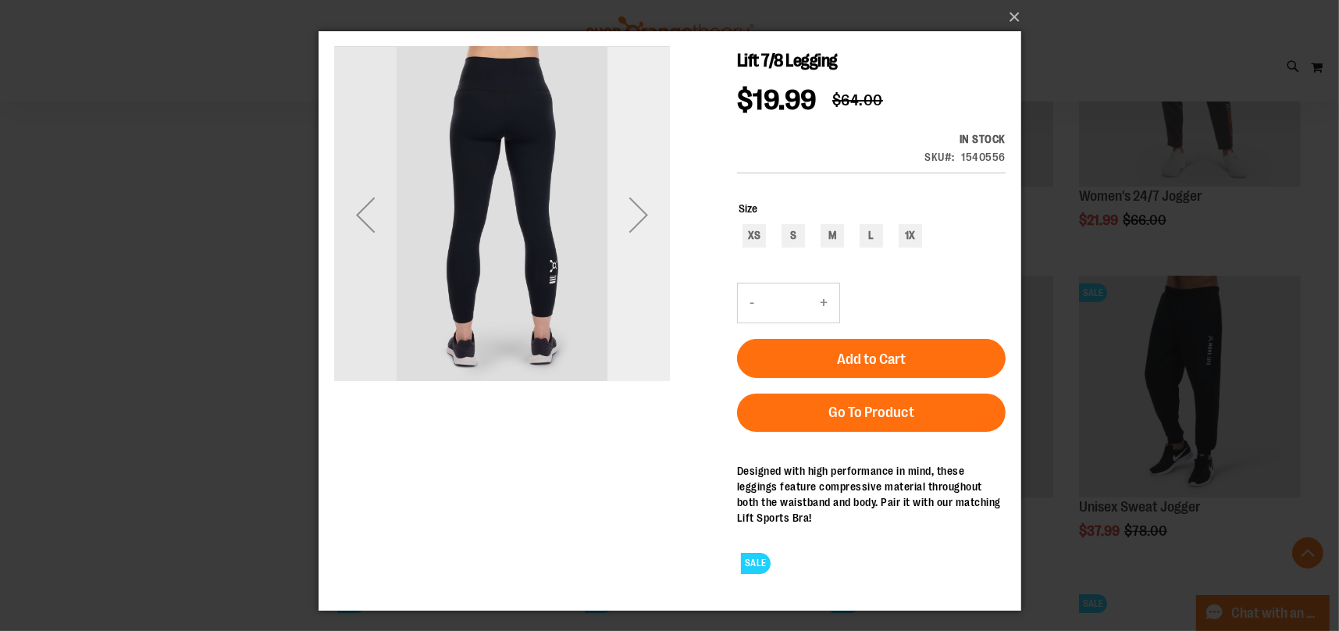
click at [658, 252] on div "Next" at bounding box center [638, 215] width 62 height 336
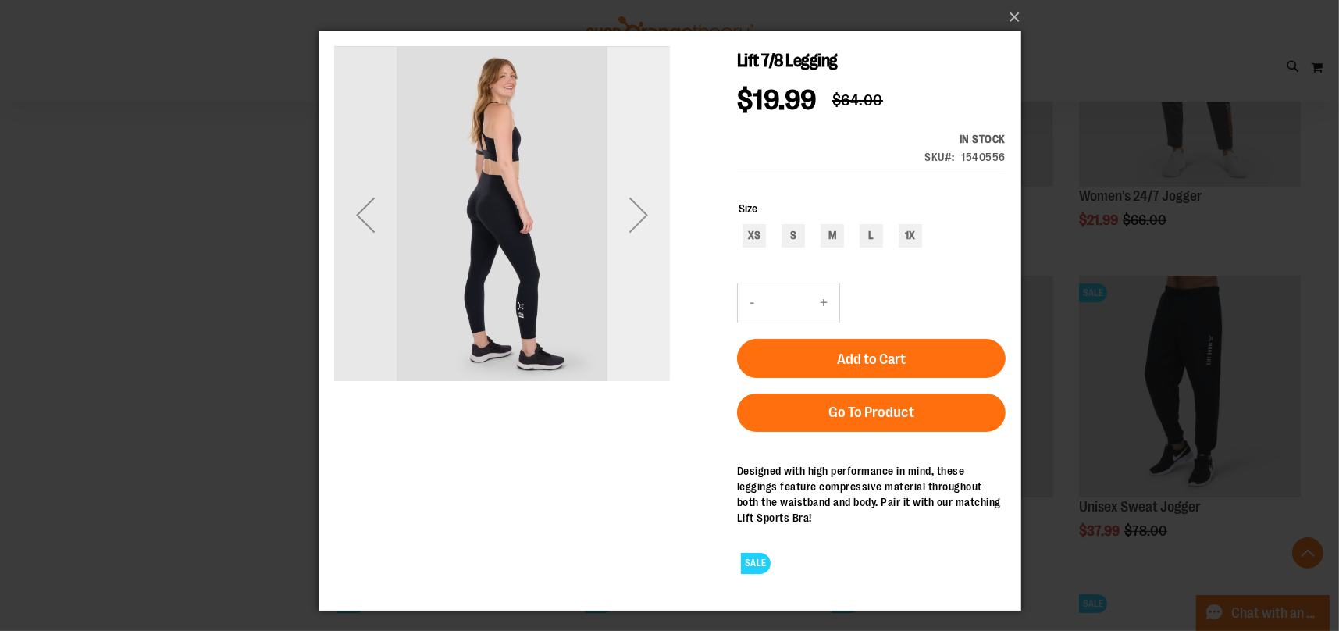
click at [658, 252] on div "Next" at bounding box center [638, 215] width 62 height 336
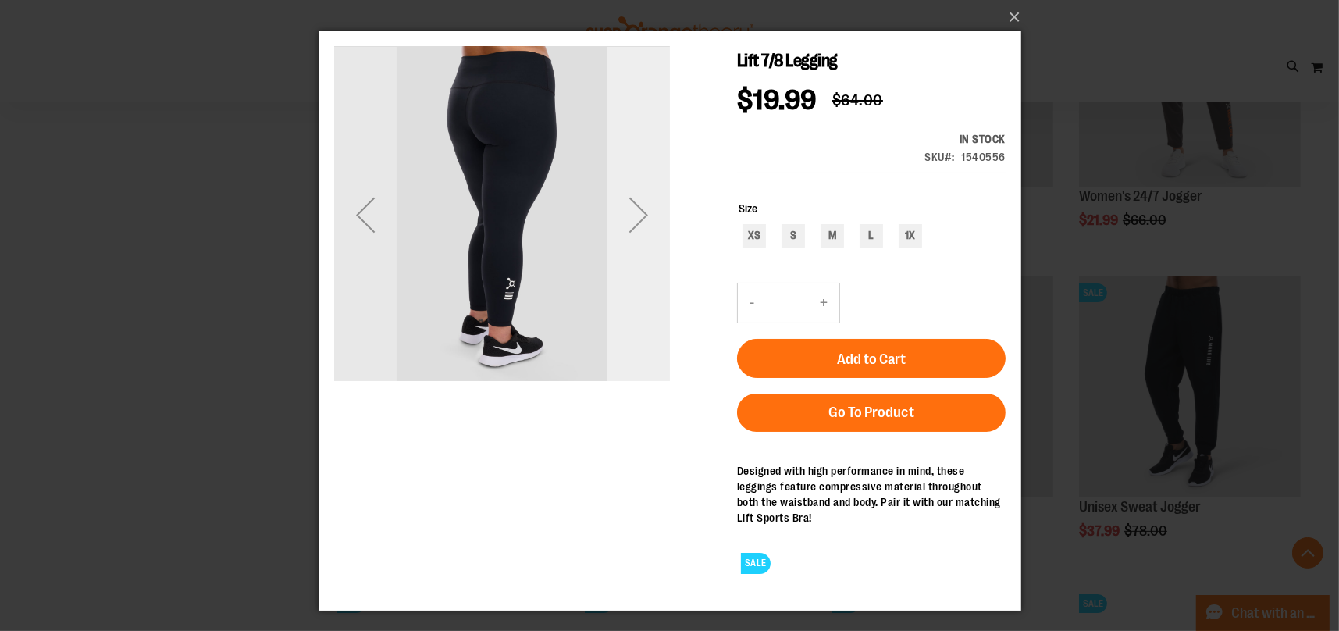
click at [658, 252] on div "Next" at bounding box center [638, 215] width 62 height 336
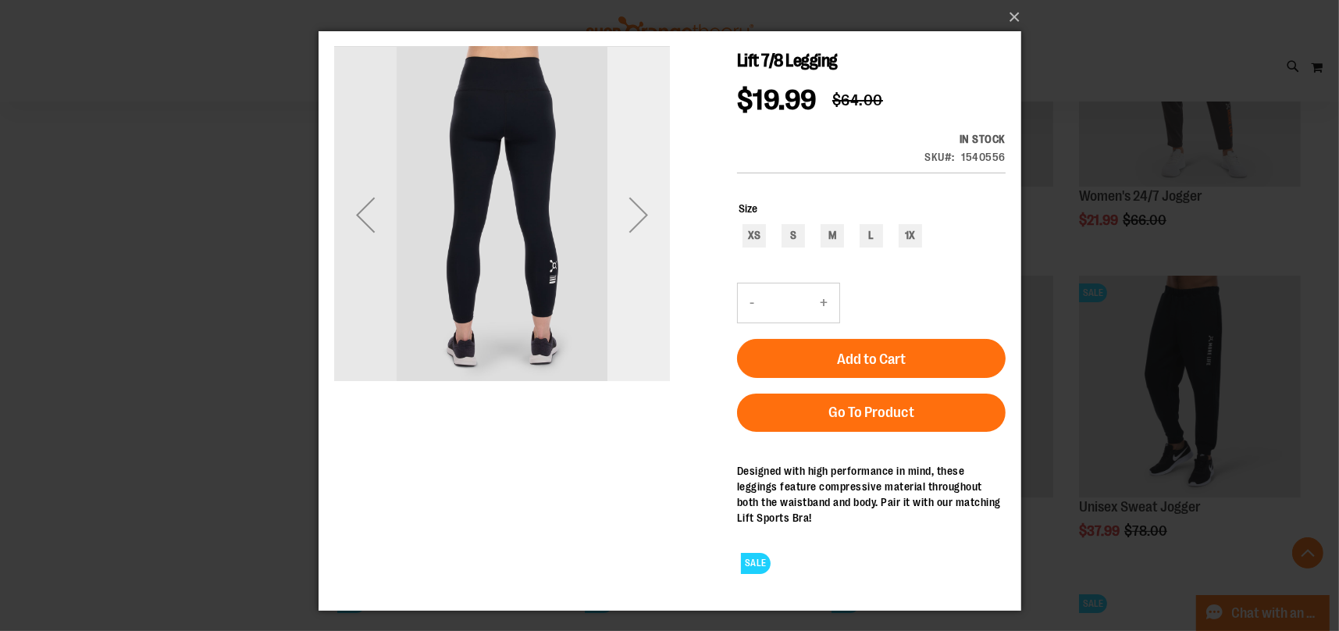
click at [658, 252] on div "Next" at bounding box center [638, 215] width 62 height 336
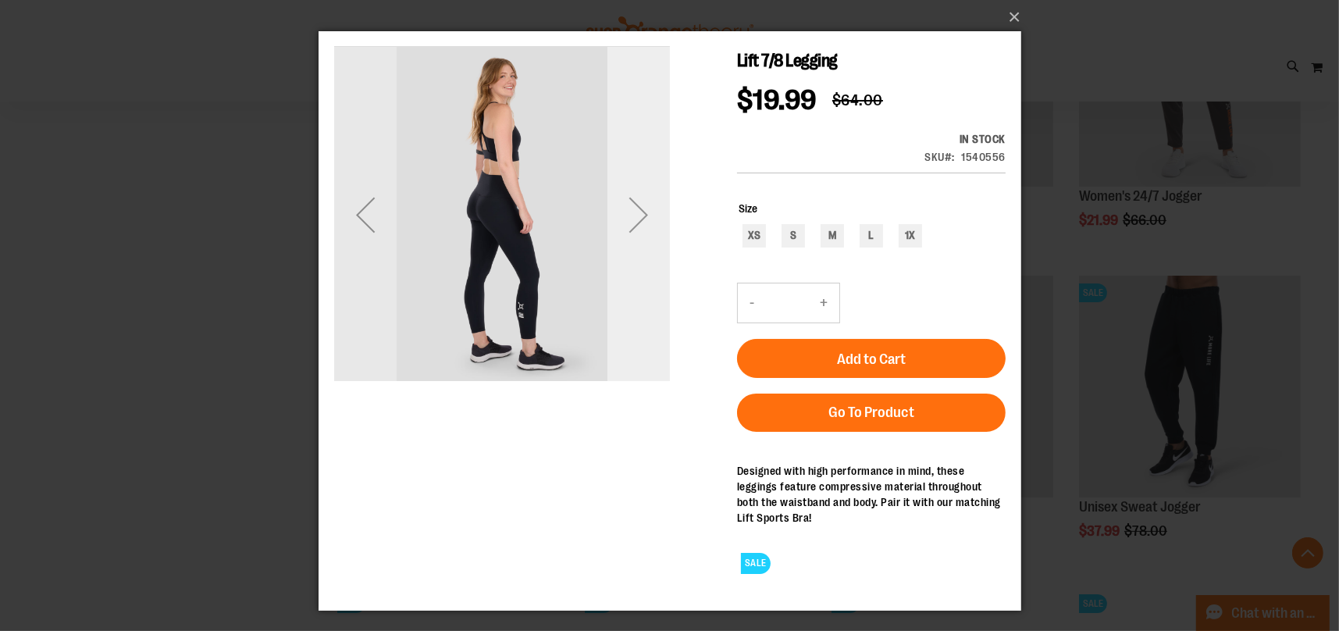
click at [658, 252] on div "Next" at bounding box center [638, 215] width 62 height 336
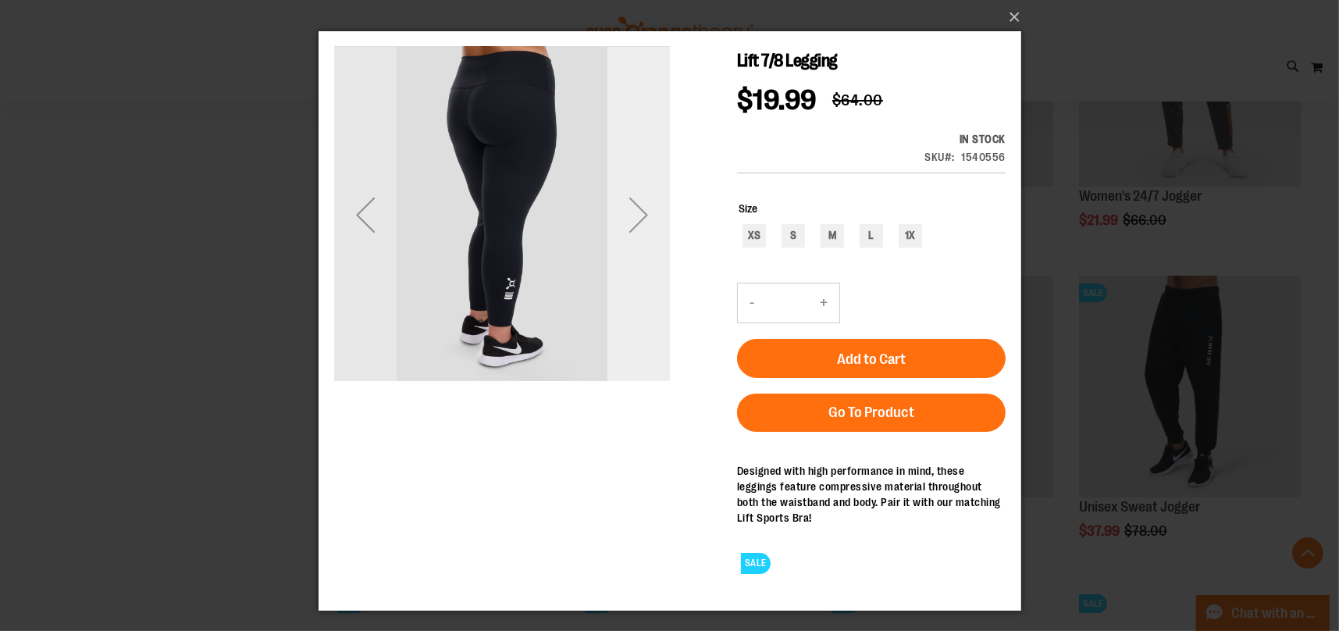
click at [658, 252] on div "Next" at bounding box center [638, 215] width 62 height 336
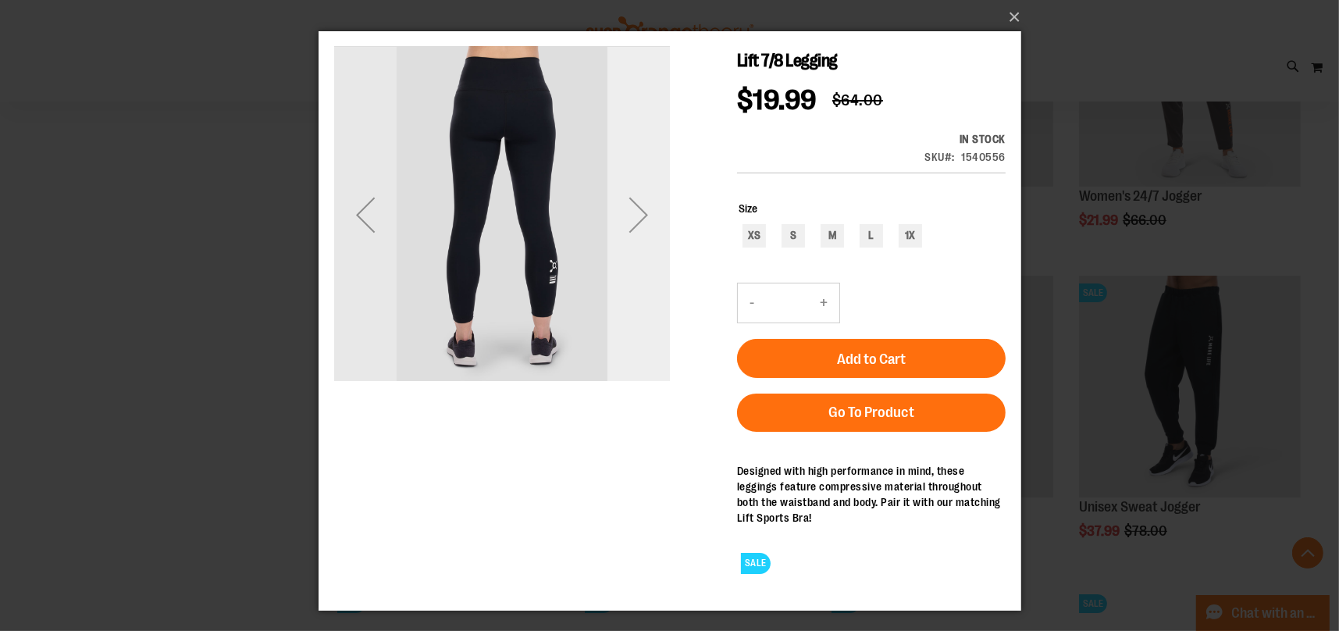
click at [658, 252] on div "Next" at bounding box center [638, 215] width 62 height 336
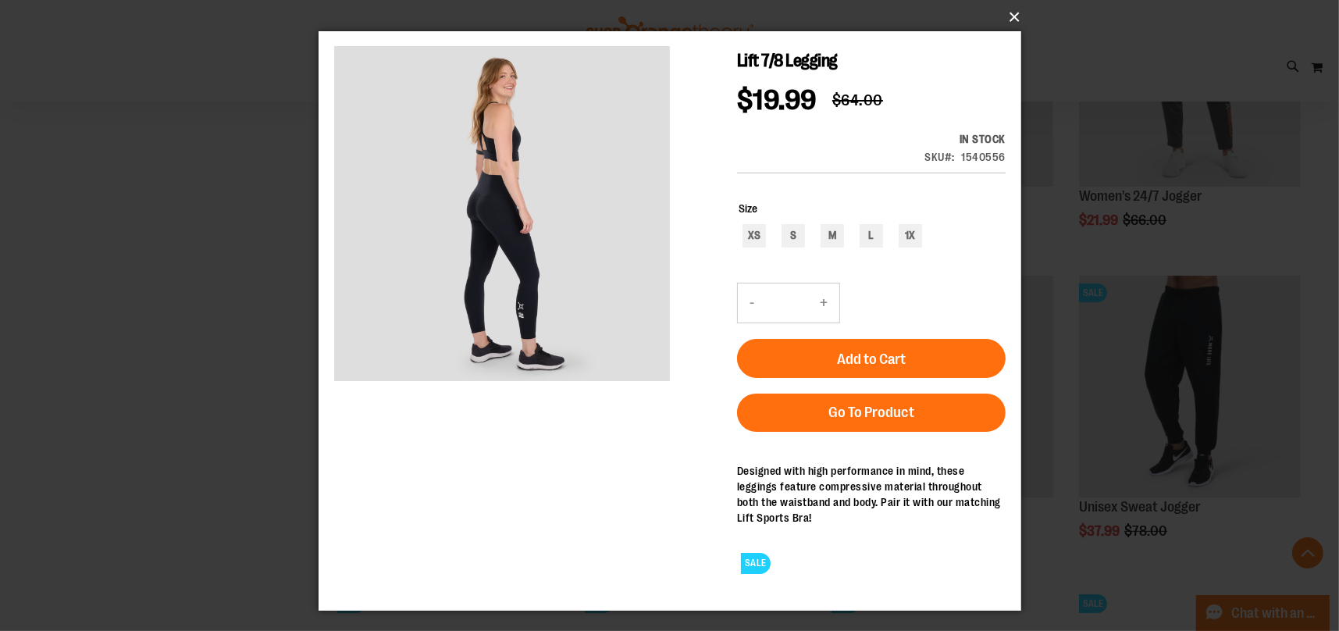
click at [1017, 17] on button "×" at bounding box center [674, 17] width 703 height 34
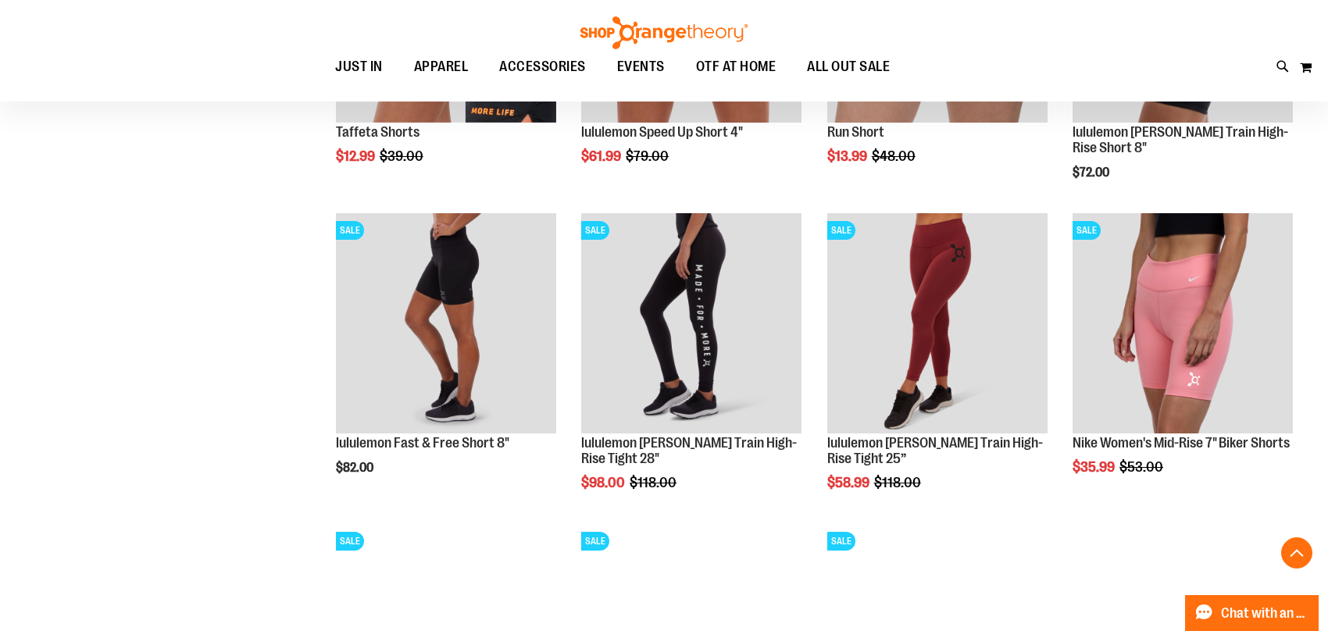
scroll to position [1367, 0]
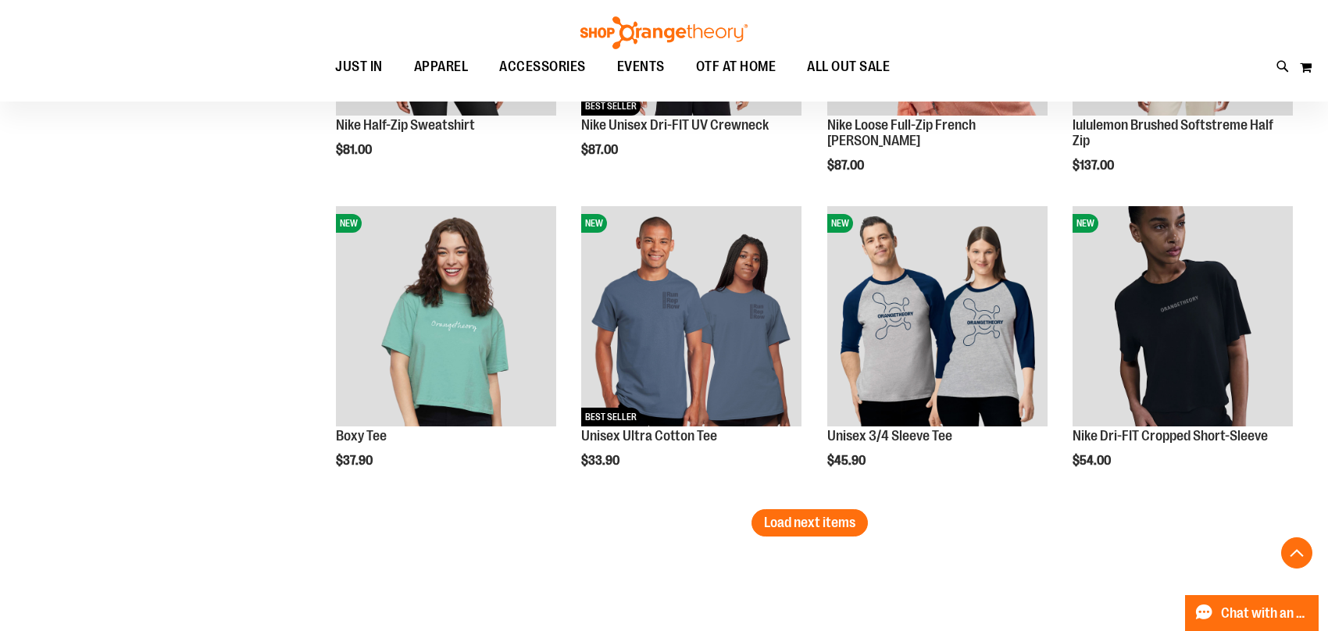
scroll to position [2616, 0]
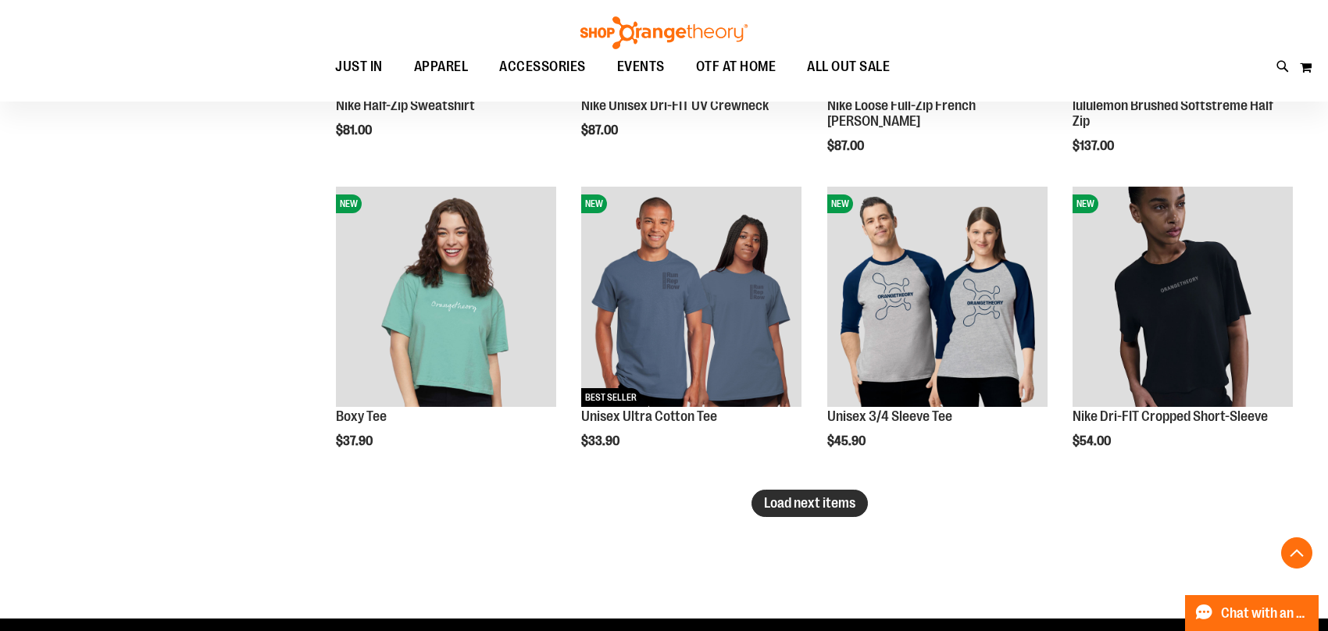
click at [808, 501] on span "Load next items" at bounding box center [809, 503] width 91 height 16
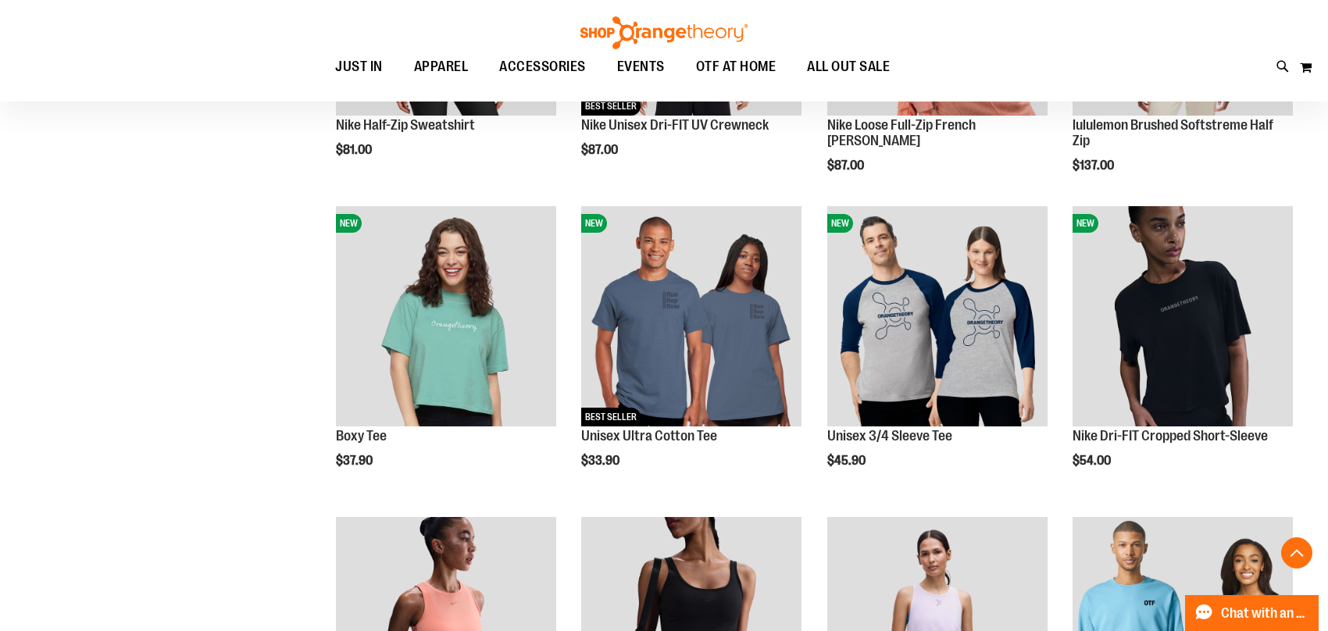
scroll to position [2851, 0]
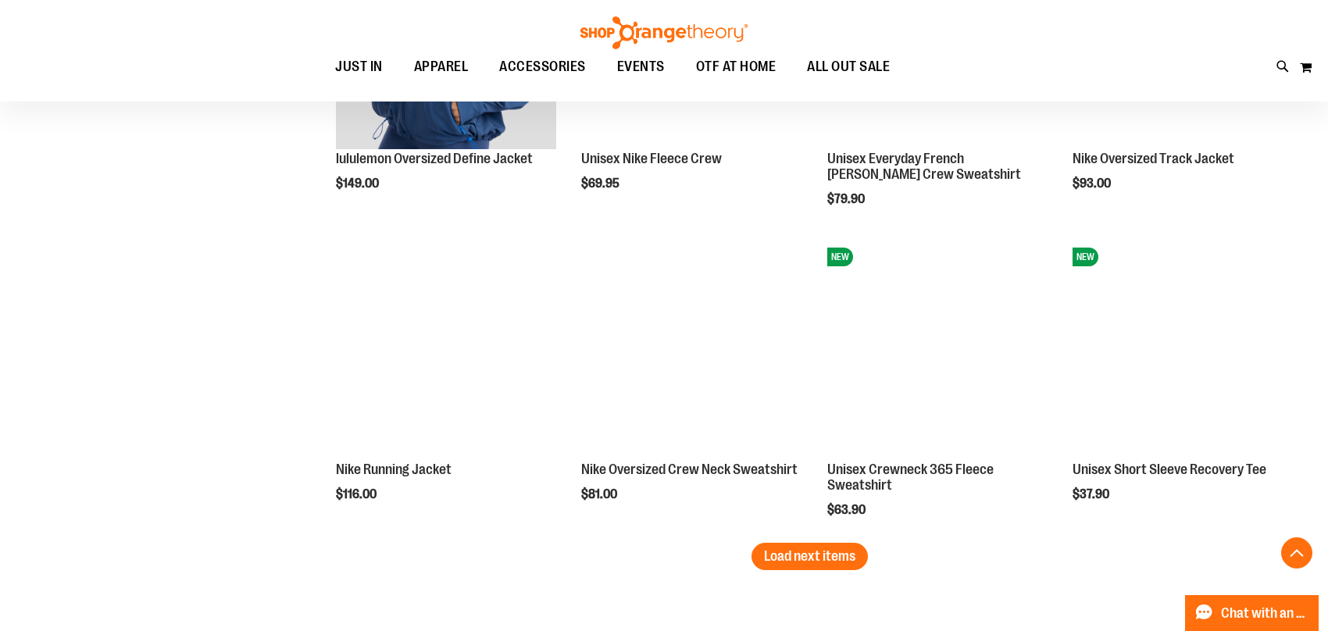
scroll to position [3553, 0]
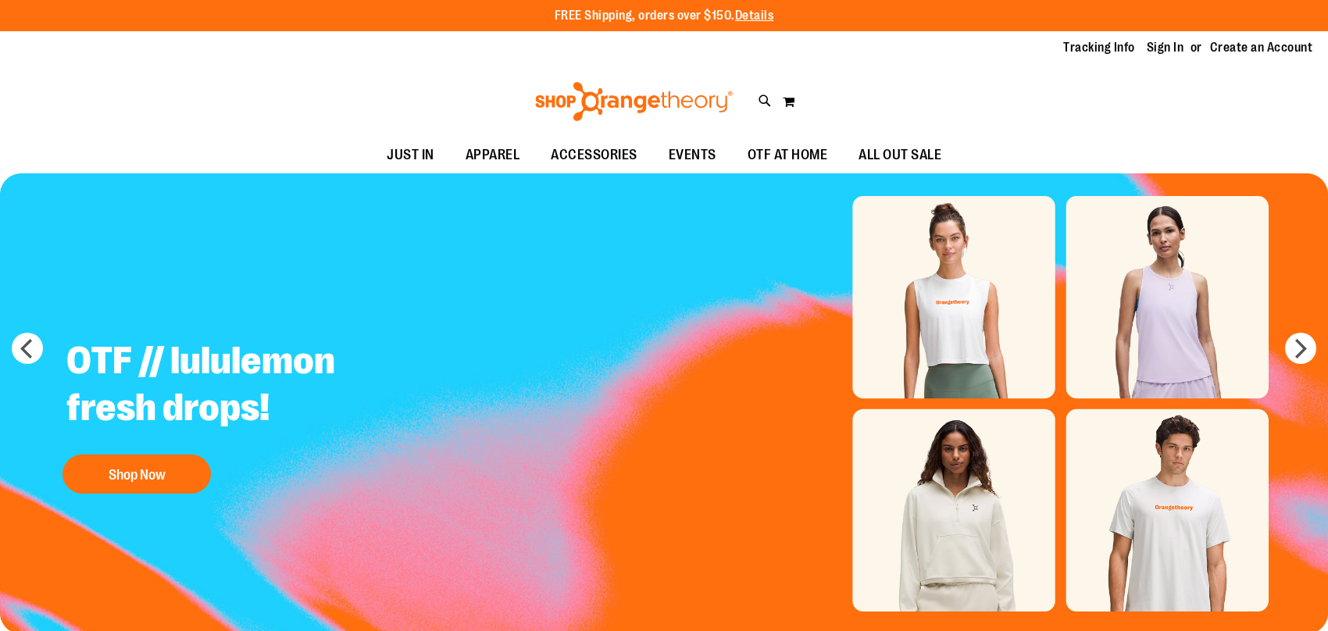
type input "**********"
click at [761, 97] on icon at bounding box center [764, 101] width 13 height 18
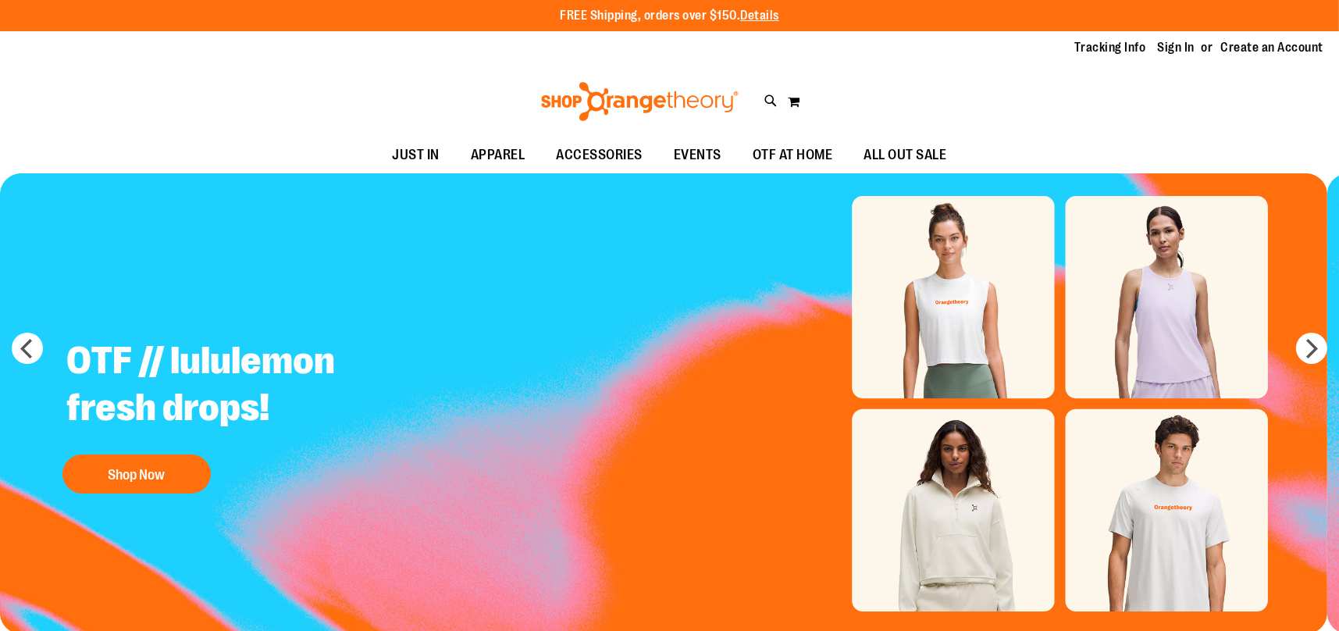
click at [622, 75] on input "Search" at bounding box center [669, 88] width 1061 height 52
click at [251, 296] on div "OTBeat Band $9.99 Built..." at bounding box center [274, 279] width 63 height 51
type input "******"
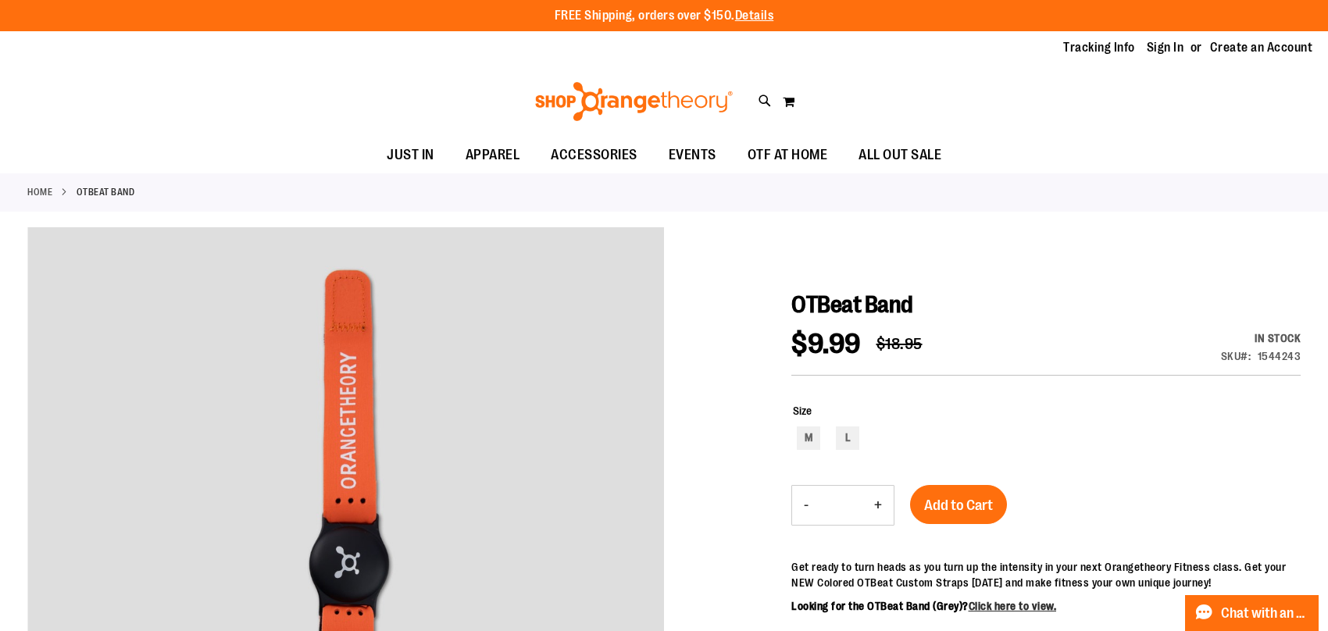
type input "**********"
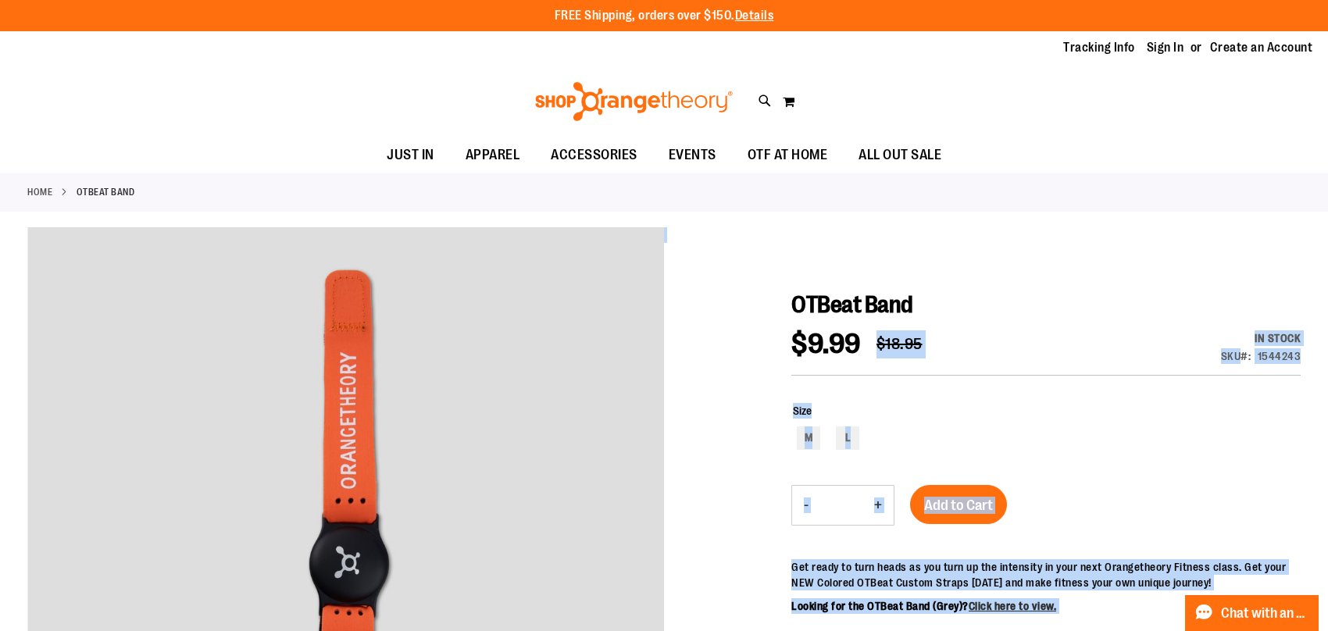
drag, startPoint x: 860, startPoint y: 341, endPoint x: 790, endPoint y: 344, distance: 70.4
click at [1093, 346] on div "$9.99 Regular Price $18.95 In stock Only %1 left SKU 1544243" at bounding box center [1045, 352] width 509 height 45
